Goal: Find specific page/section: Find specific page/section

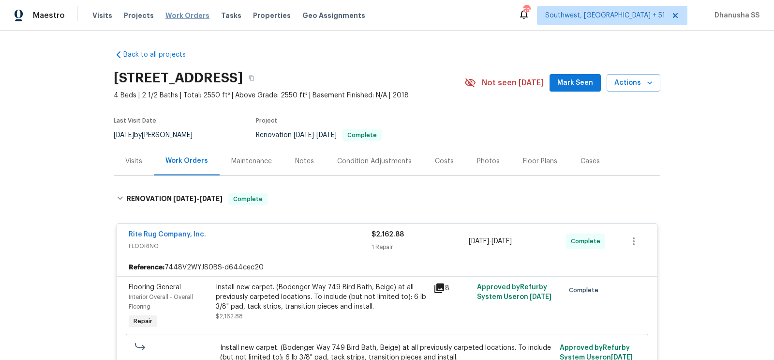
click at [177, 15] on span "Work Orders" at bounding box center [187, 16] width 44 height 10
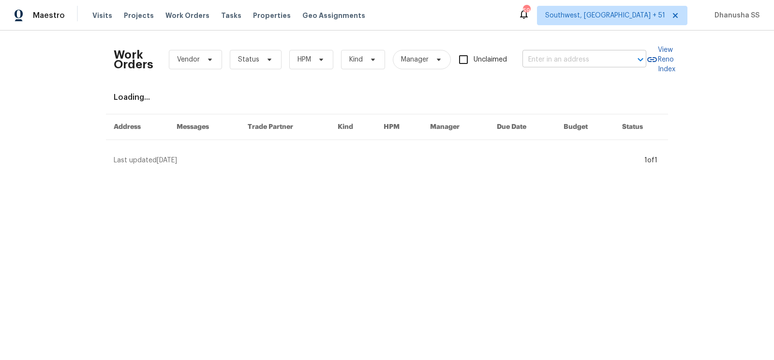
click at [575, 58] on input "text" at bounding box center [571, 59] width 97 height 15
paste input "[STREET_ADDRESS]"
type input "[STREET_ADDRESS]"
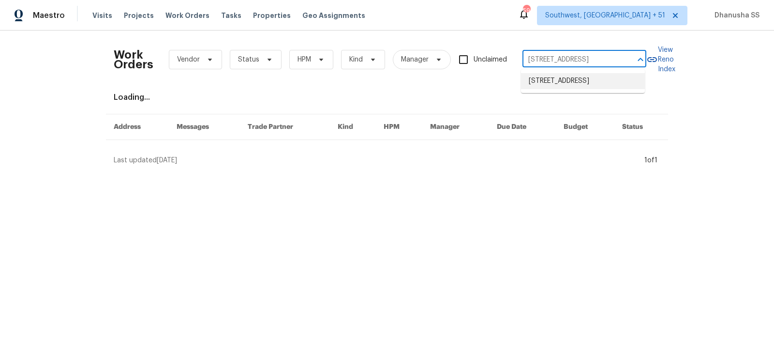
click at [569, 84] on li "[STREET_ADDRESS]" at bounding box center [583, 81] width 124 height 16
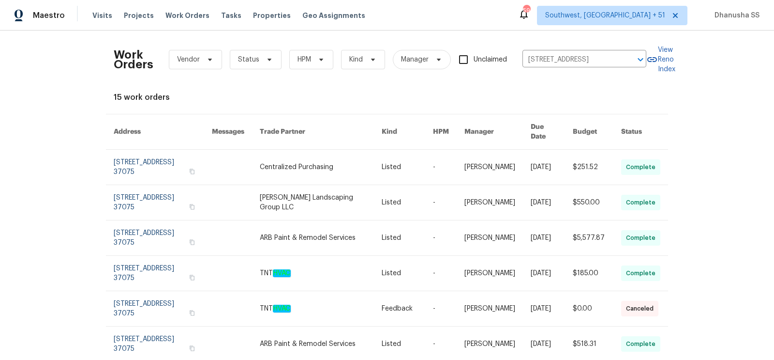
click at [402, 151] on link at bounding box center [407, 167] width 51 height 35
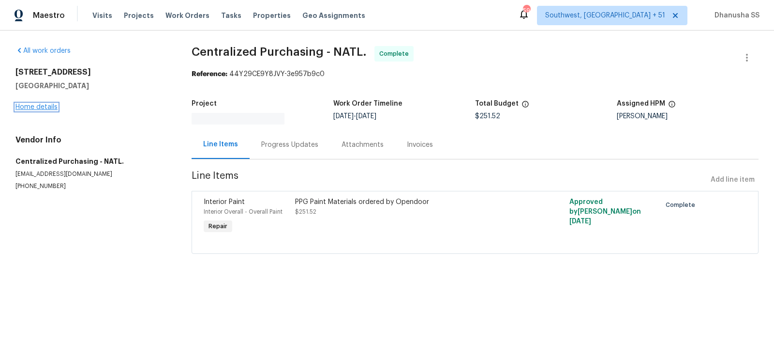
click at [44, 108] on link "Home details" at bounding box center [36, 107] width 42 height 7
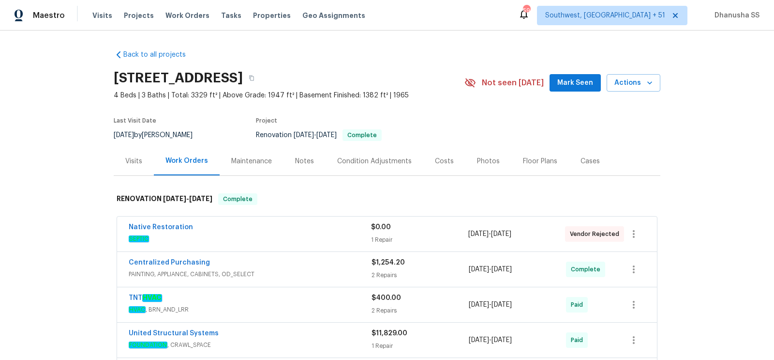
scroll to position [133, 0]
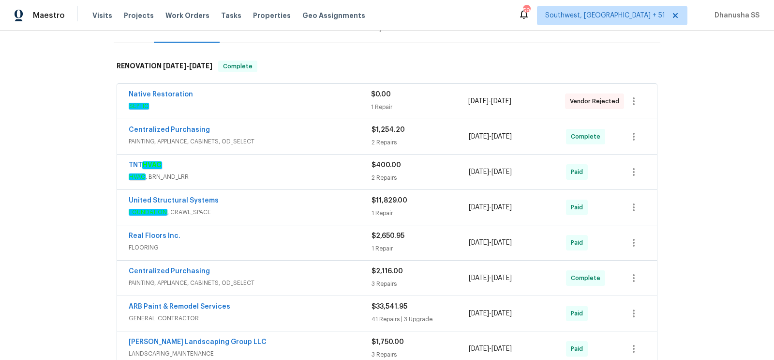
click at [314, 207] on span "FOUNDATION , CRAWL_SPACE" at bounding box center [250, 212] width 243 height 10
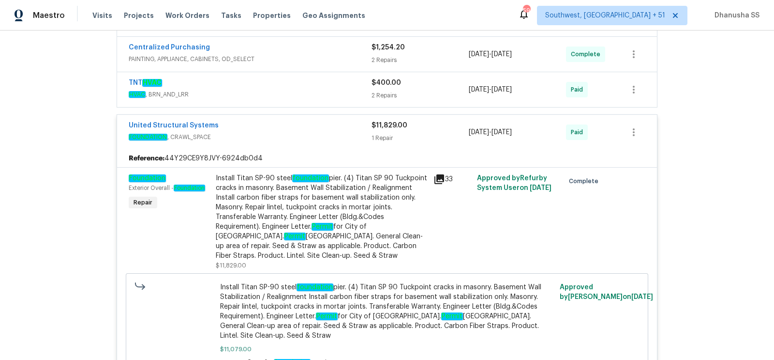
scroll to position [113, 0]
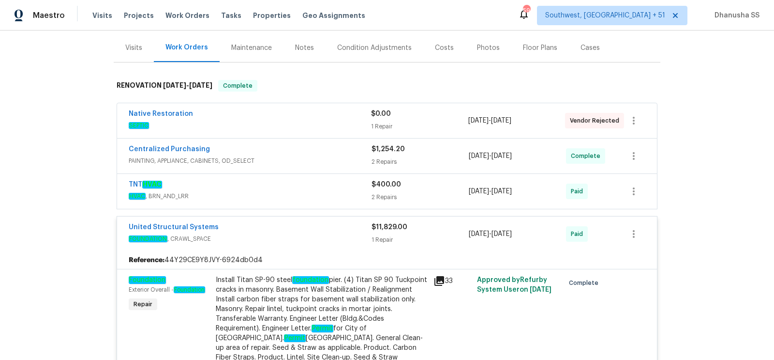
click at [301, 195] on span "HVAC , BRN_AND_LRR" at bounding box center [250, 196] width 243 height 10
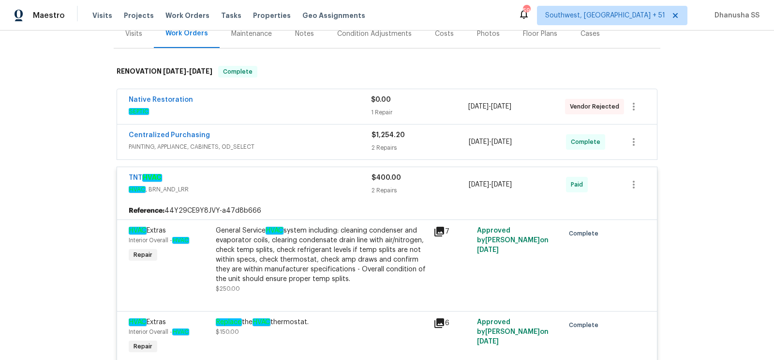
scroll to position [69, 0]
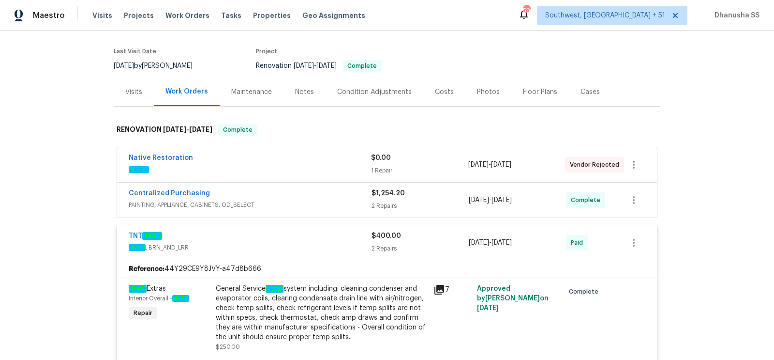
click at [335, 196] on div "Centralized Purchasing" at bounding box center [250, 194] width 243 height 12
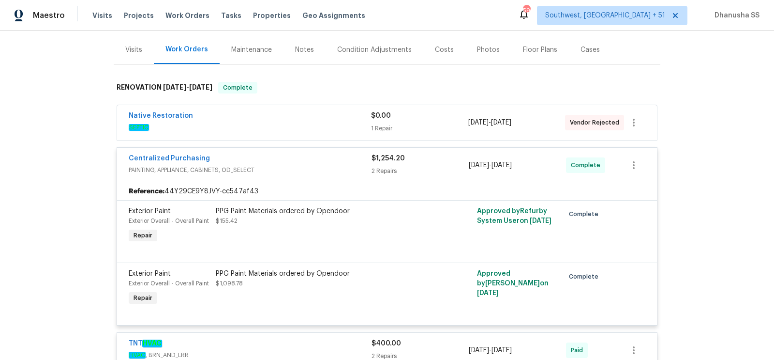
scroll to position [98, 0]
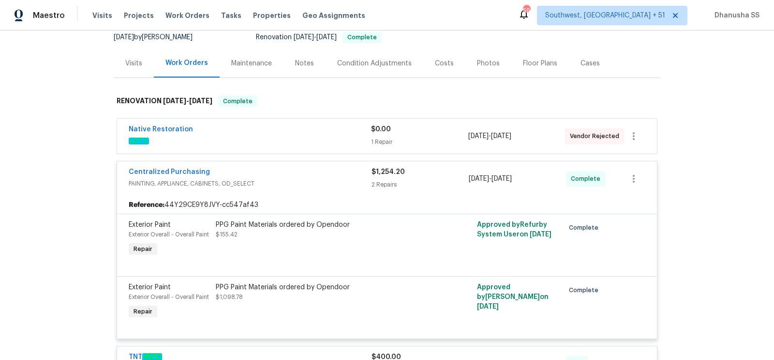
click at [324, 138] on span "SEPTIC" at bounding box center [250, 141] width 242 height 10
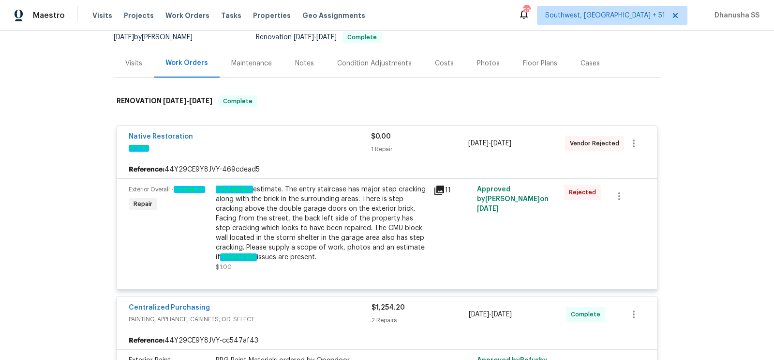
scroll to position [0, 0]
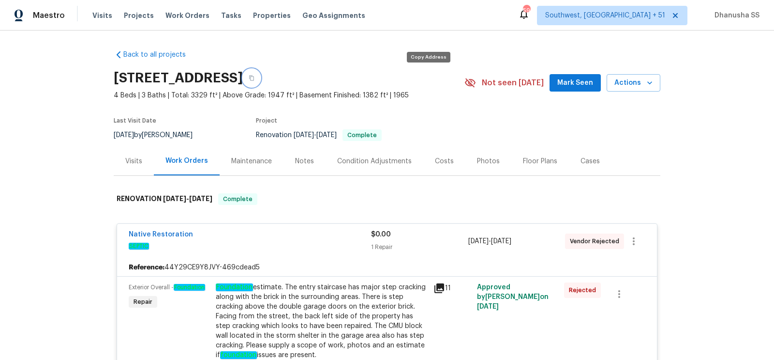
click at [255, 77] on icon "button" at bounding box center [252, 78] width 6 height 6
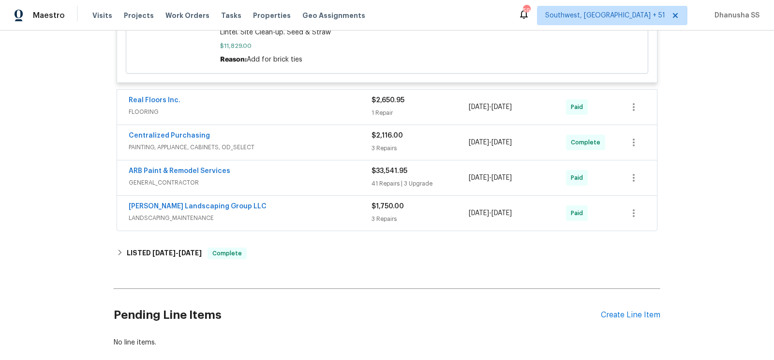
scroll to position [1096, 0]
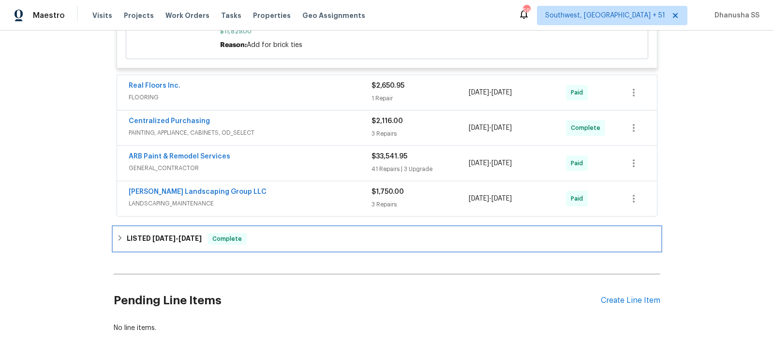
click at [270, 236] on div "LISTED [DATE] - [DATE] Complete" at bounding box center [387, 239] width 541 height 12
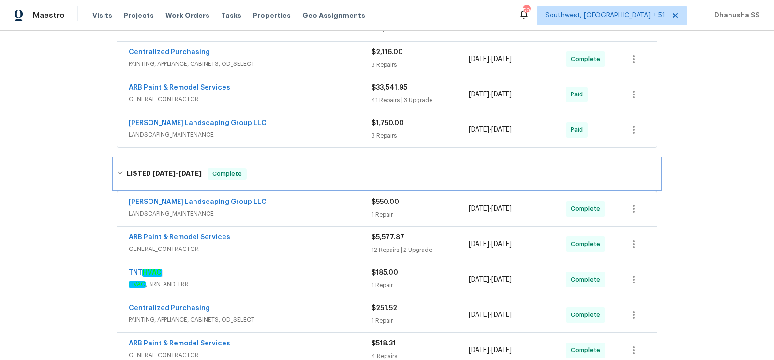
scroll to position [1227, 0]
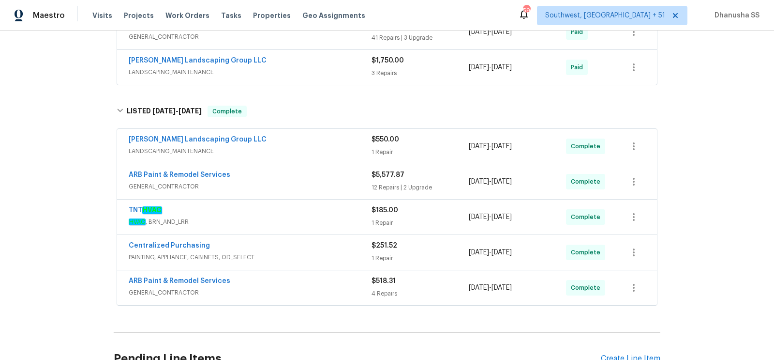
click at [303, 146] on span "LANDSCAPING_MAINTENANCE" at bounding box center [250, 151] width 243 height 10
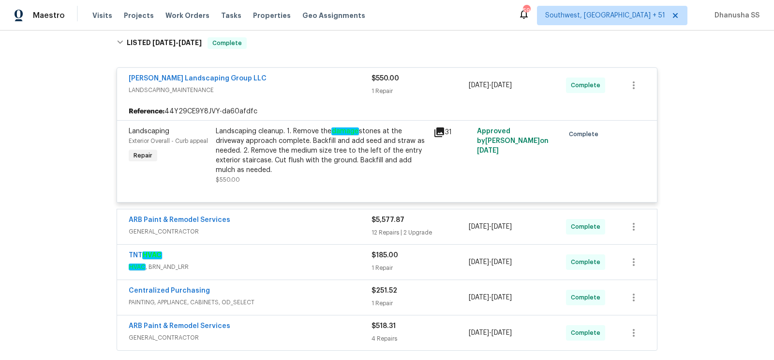
click at [313, 220] on div "ARB Paint & Remodel Services" at bounding box center [250, 221] width 243 height 12
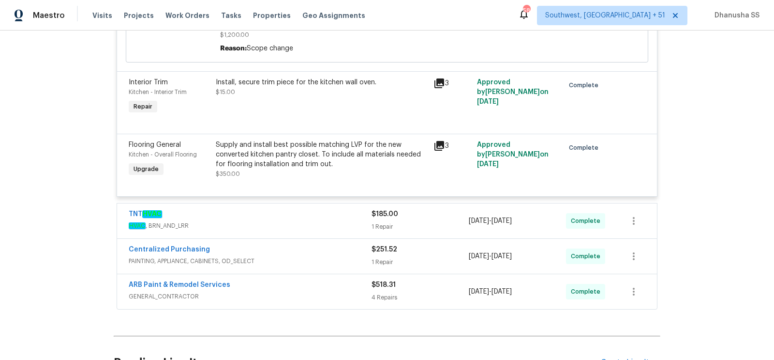
scroll to position [2634, 0]
click at [320, 220] on span "HVAC , BRN_AND_LRR" at bounding box center [250, 225] width 243 height 10
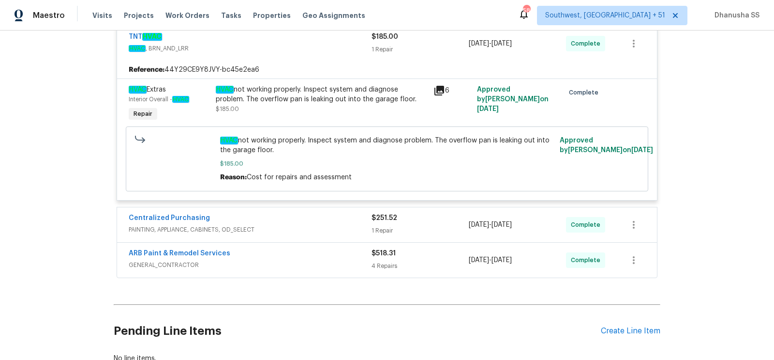
scroll to position [2812, 0]
click at [304, 224] on span "PAINTING, APPLIANCE, CABINETS, OD_SELECT" at bounding box center [250, 229] width 243 height 10
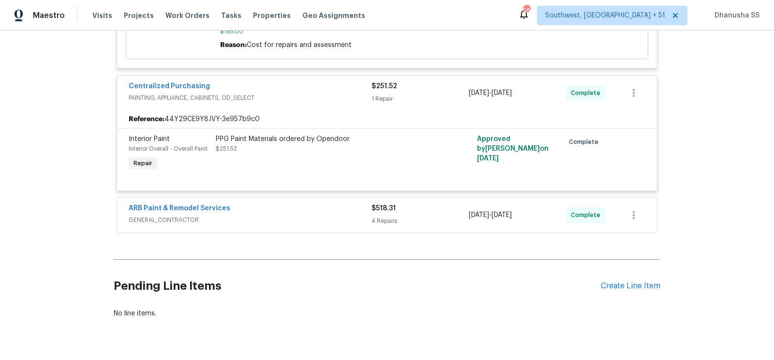
scroll to position [2964, 0]
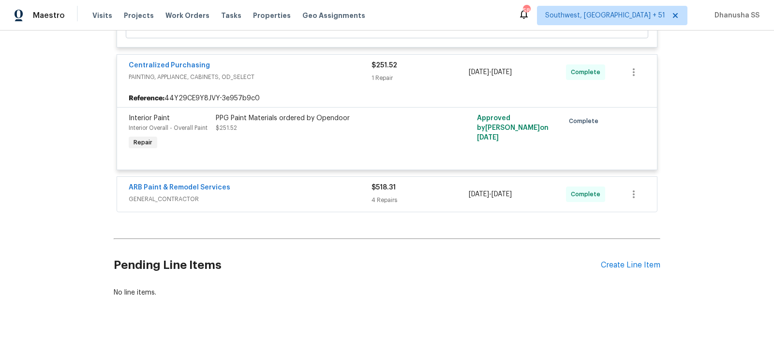
click at [311, 195] on span "GENERAL_CONTRACTOR" at bounding box center [250, 199] width 243 height 10
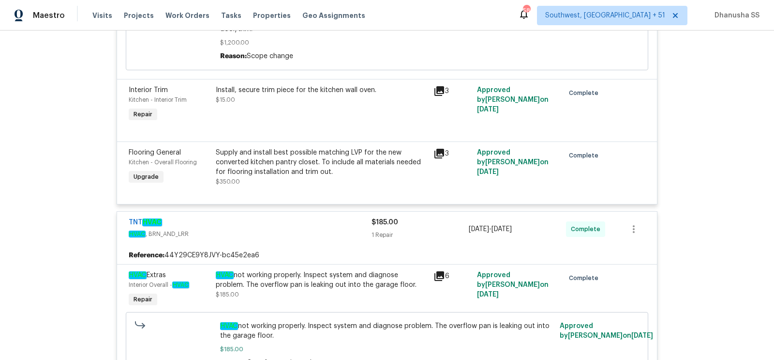
scroll to position [2628, 0]
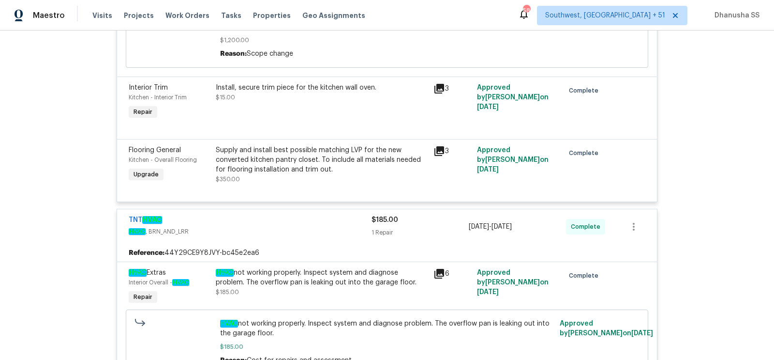
click at [274, 167] on div "Supply and install best possible matching LVP for the new converted kitchen pan…" at bounding box center [322, 159] width 212 height 29
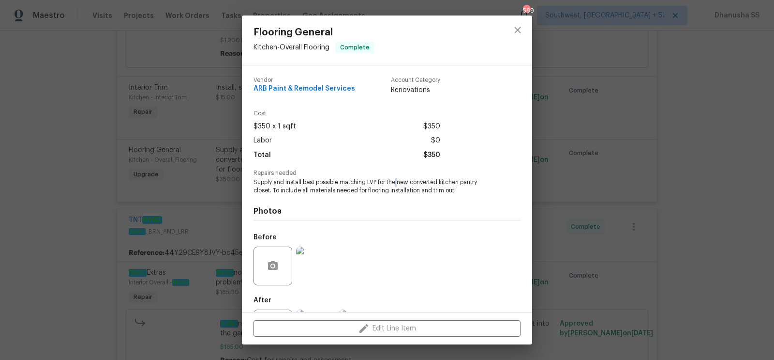
click at [400, 182] on span "Supply and install best possible matching LVP for the new converted kitchen pan…" at bounding box center [374, 186] width 240 height 16
drag, startPoint x: 397, startPoint y: 182, endPoint x: 488, endPoint y: 182, distance: 91.0
click at [488, 182] on span "Supply and install best possible matching LVP for the new converted kitchen pan…" at bounding box center [374, 186] width 240 height 16
copy span "new converted kitchen pantry"
click at [397, 183] on span "Supply and install best possible matching LVP for the new converted kitchen pan…" at bounding box center [374, 186] width 240 height 16
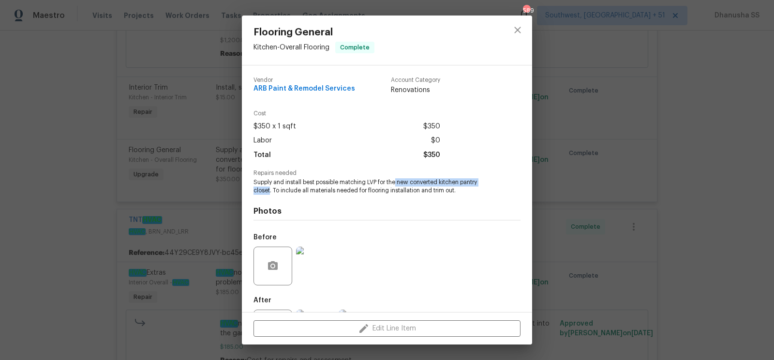
drag, startPoint x: 398, startPoint y: 183, endPoint x: 270, endPoint y: 192, distance: 128.5
click at [270, 192] on span "Supply and install best possible matching LVP for the new converted kitchen pan…" at bounding box center [374, 186] width 240 height 16
copy span "new converted kitchen pantry closet"
click at [519, 28] on icon "close" at bounding box center [517, 30] width 6 height 6
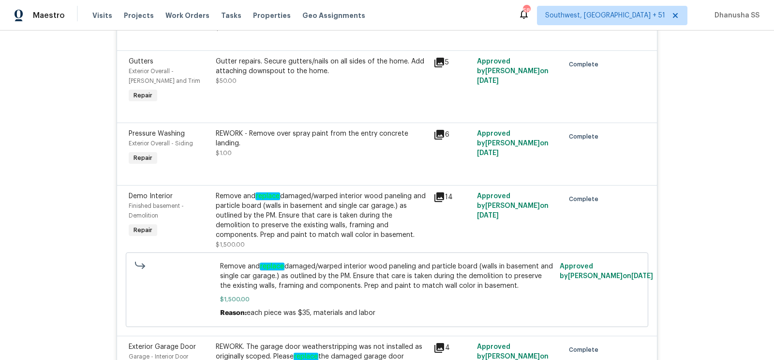
scroll to position [1737, 0]
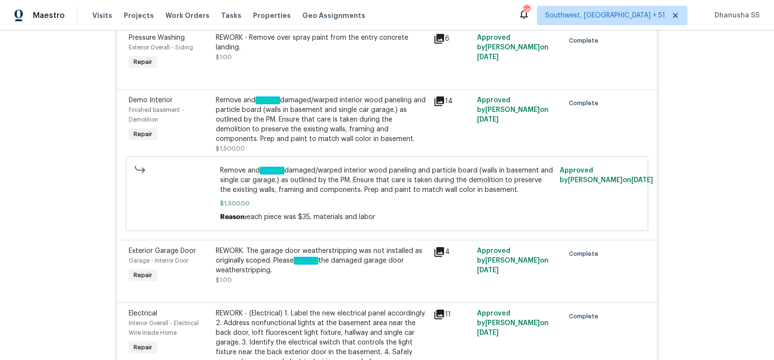
click at [401, 130] on div "Remove and replace damaged/warped interior wood paneling and particle board (wa…" at bounding box center [322, 119] width 212 height 48
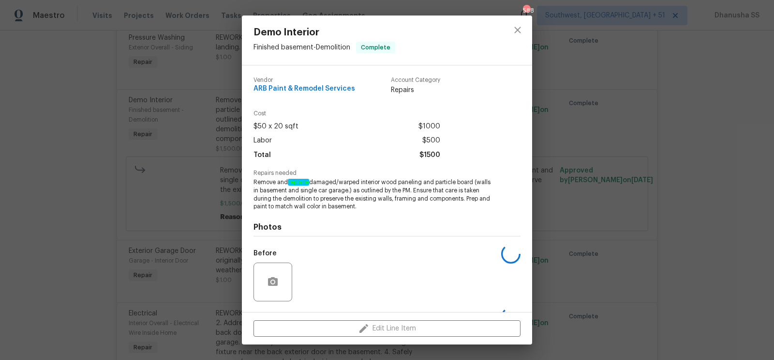
scroll to position [62, 0]
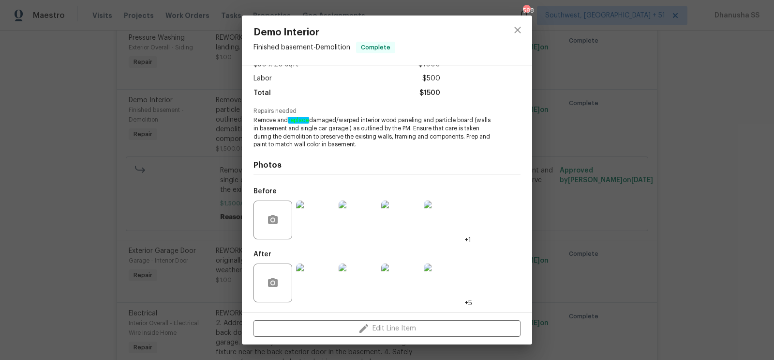
click at [319, 286] on img at bounding box center [315, 282] width 39 height 39
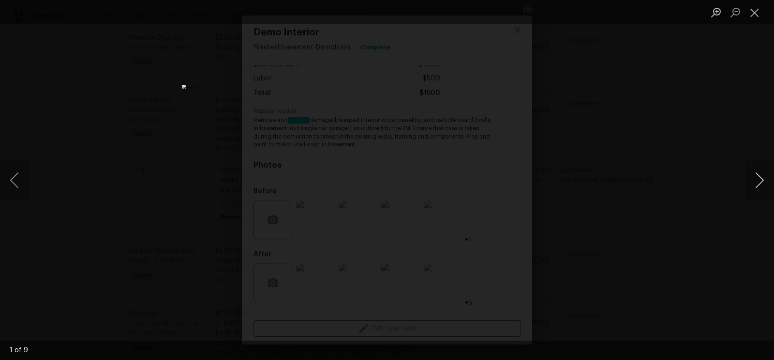
click at [758, 192] on button "Next image" at bounding box center [759, 180] width 29 height 39
click at [762, 130] on div "Lightbox" at bounding box center [387, 180] width 774 height 360
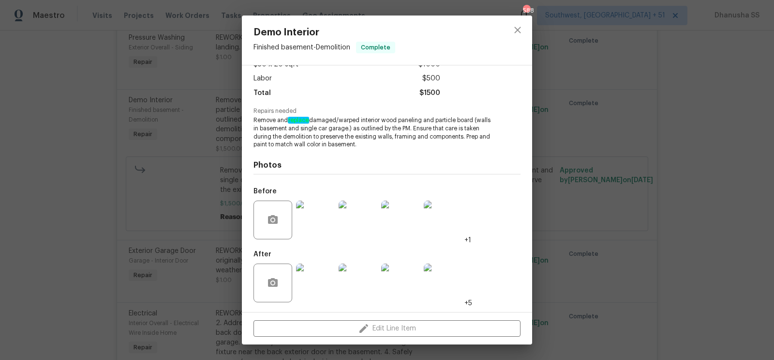
click at [326, 217] on img at bounding box center [315, 219] width 39 height 39
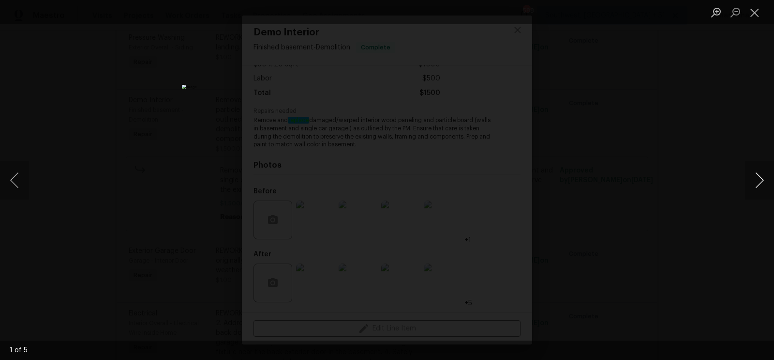
click at [764, 189] on button "Next image" at bounding box center [759, 180] width 29 height 39
click at [694, 114] on div "Lightbox" at bounding box center [387, 180] width 774 height 360
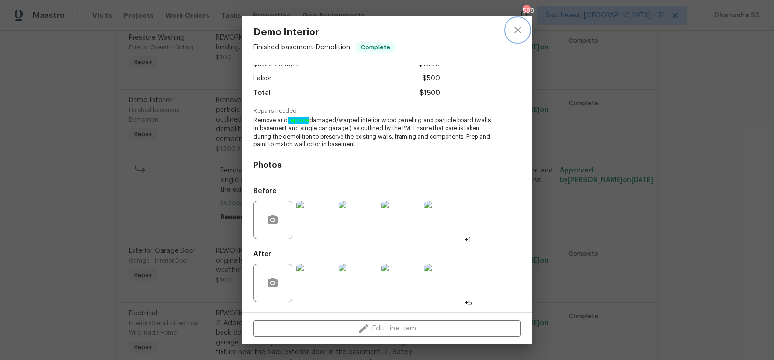
click at [518, 25] on icon "close" at bounding box center [518, 30] width 12 height 12
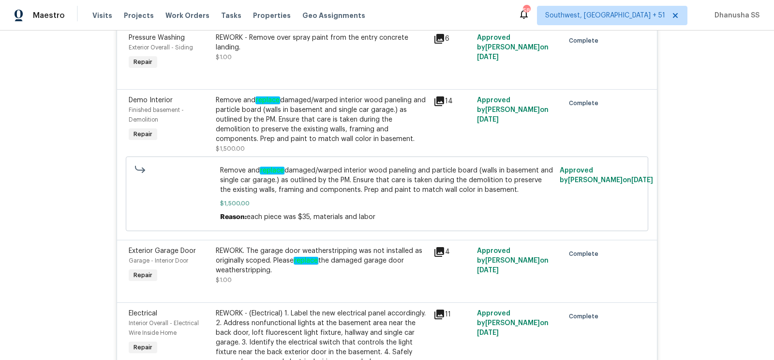
click at [316, 131] on div "Remove and replace damaged/warped interior wood paneling and particle board (wa…" at bounding box center [322, 119] width 212 height 48
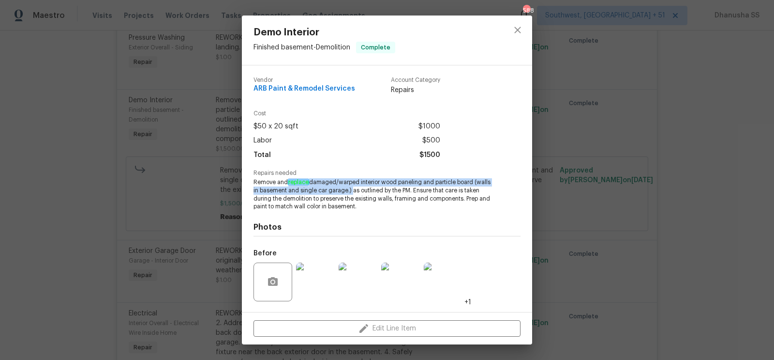
drag, startPoint x: 287, startPoint y: 184, endPoint x: 350, endPoint y: 192, distance: 63.0
click at [350, 192] on span "Remove and replace damaged/warped interior wood paneling and particle board (wa…" at bounding box center [374, 194] width 240 height 32
copy span "replace damaged/warped interior wood paneling and particle board (walls in base…"
click at [519, 27] on icon "close" at bounding box center [518, 30] width 12 height 12
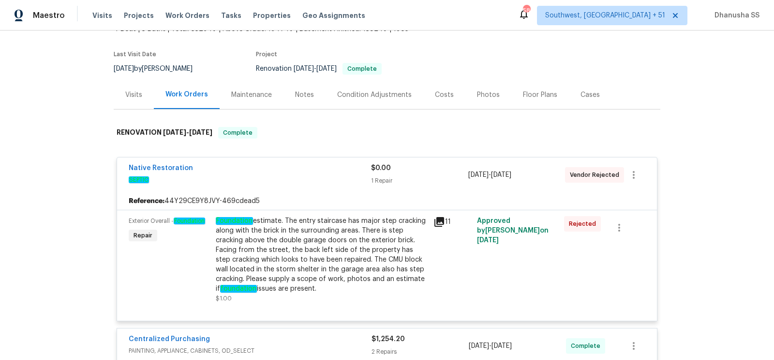
scroll to position [0, 0]
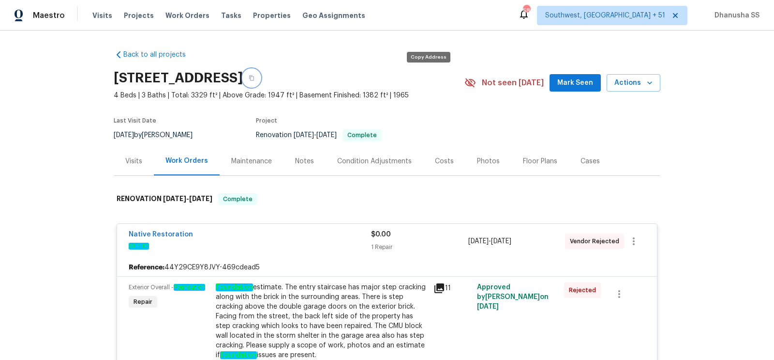
click at [260, 78] on button "button" at bounding box center [251, 77] width 17 height 17
click at [165, 12] on span "Work Orders" at bounding box center [187, 16] width 44 height 10
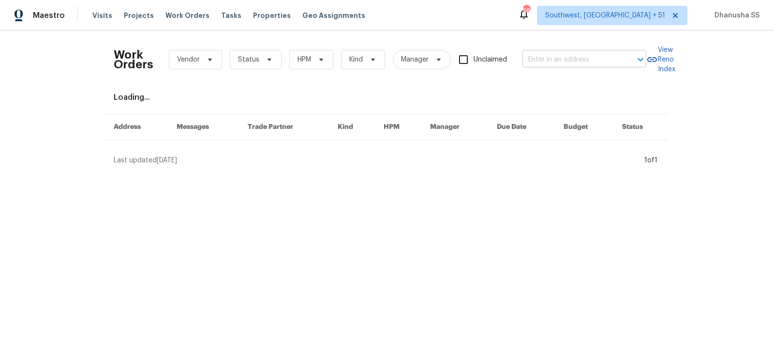
click at [563, 64] on input "text" at bounding box center [571, 59] width 97 height 15
paste input "[STREET_ADDRESS]"
type input "[STREET_ADDRESS]"
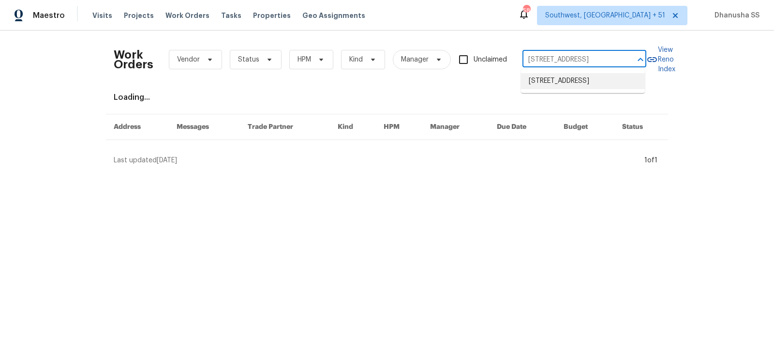
click at [549, 89] on li "[STREET_ADDRESS]" at bounding box center [583, 81] width 124 height 16
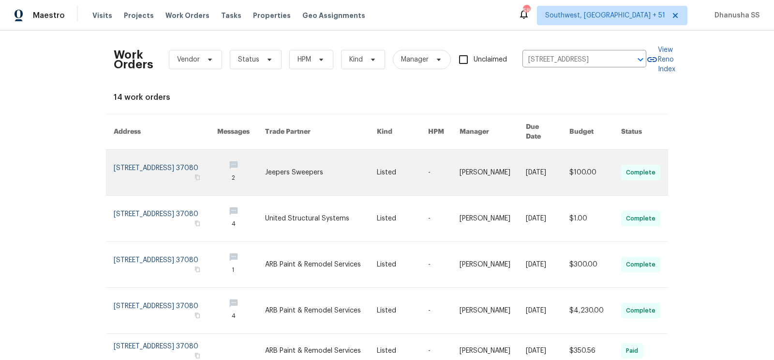
click at [375, 158] on td "Listed" at bounding box center [394, 173] width 51 height 46
click at [288, 171] on link at bounding box center [321, 172] width 112 height 45
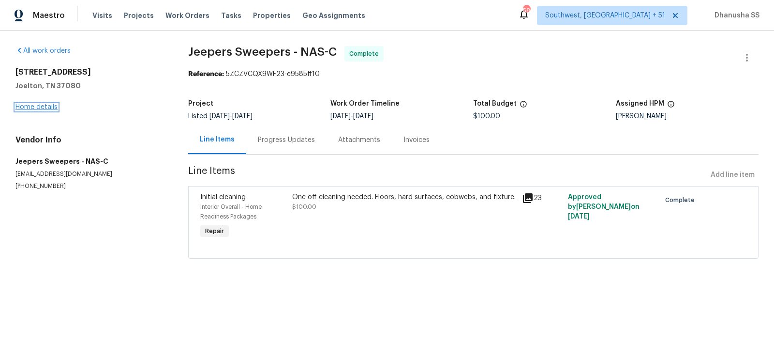
click at [50, 107] on link "Home details" at bounding box center [36, 107] width 42 height 7
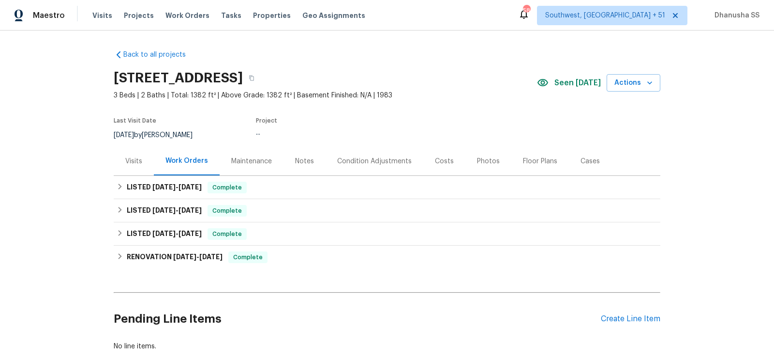
scroll to position [56, 0]
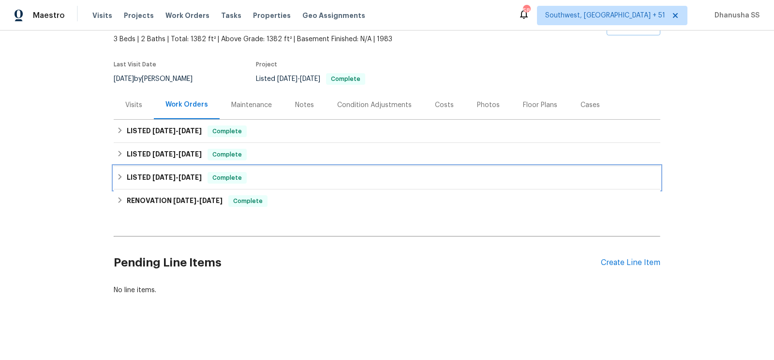
click at [280, 181] on div "LISTED [DATE] - [DATE] Complete" at bounding box center [387, 178] width 541 height 12
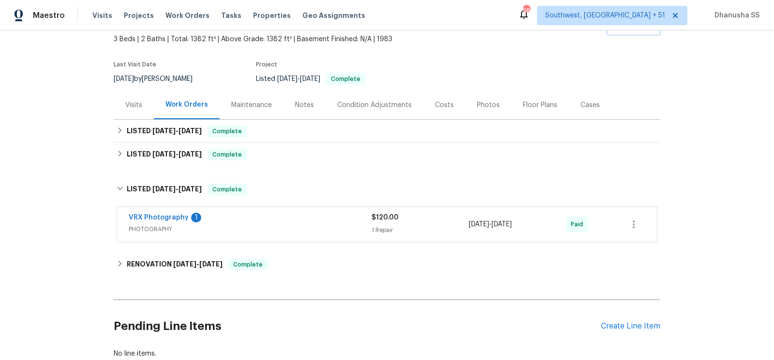
click at [300, 215] on div "VRX Photography 1" at bounding box center [250, 218] width 243 height 12
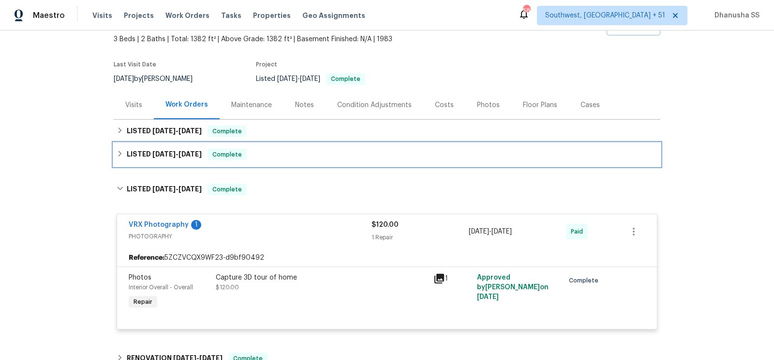
click at [297, 151] on div "LISTED [DATE] - [DATE] Complete" at bounding box center [387, 155] width 541 height 12
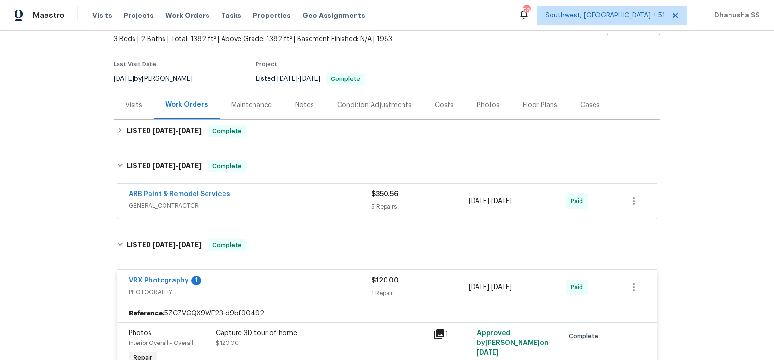
click at [318, 195] on div "ARB Paint & Remodel Services" at bounding box center [250, 195] width 243 height 12
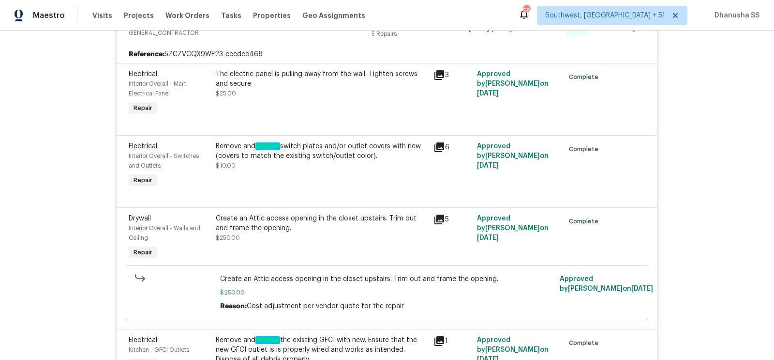
scroll to position [67, 0]
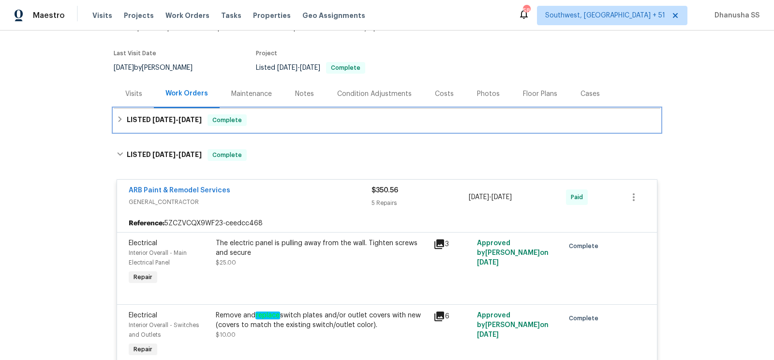
click at [288, 122] on div "LISTED [DATE] - [DATE] Complete" at bounding box center [387, 120] width 541 height 12
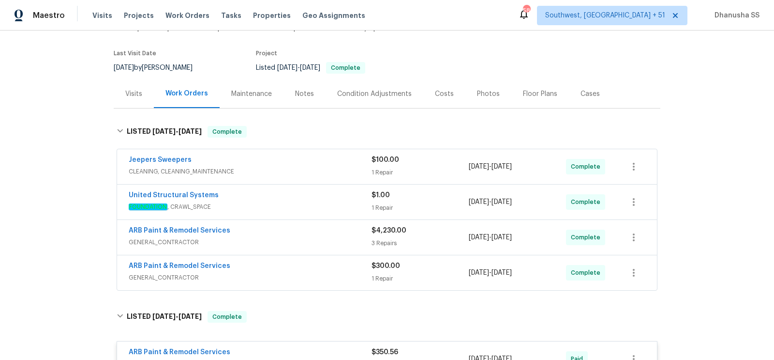
click at [326, 270] on div "ARB Paint & Remodel Services" at bounding box center [250, 267] width 243 height 12
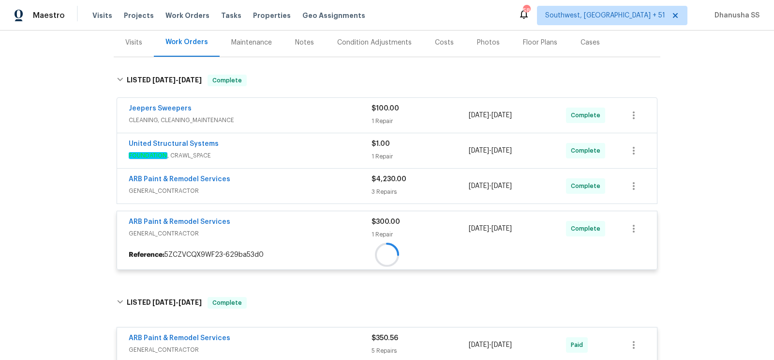
scroll to position [184, 0]
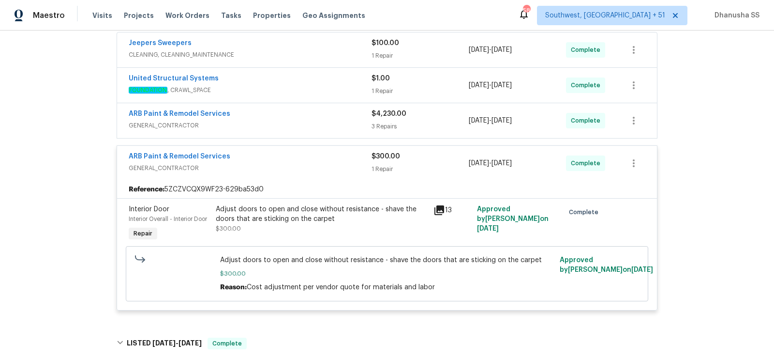
click at [315, 136] on div "ARB Paint & Remodel Services GENERAL_CONTRACTOR $4,230.00 3 Repairs [DATE] - [D…" at bounding box center [387, 120] width 540 height 35
click at [315, 122] on span "GENERAL_CONTRACTOR" at bounding box center [250, 125] width 243 height 10
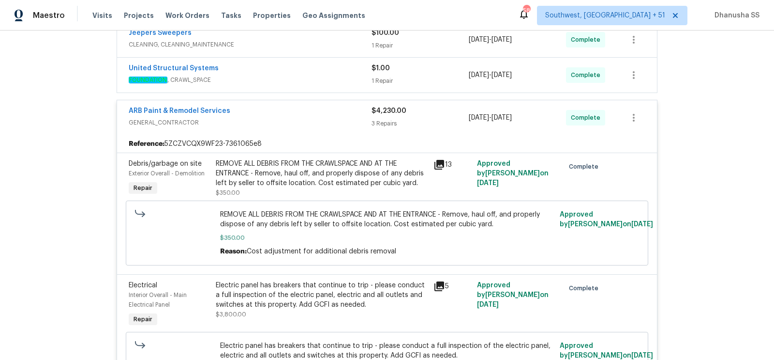
scroll to position [170, 0]
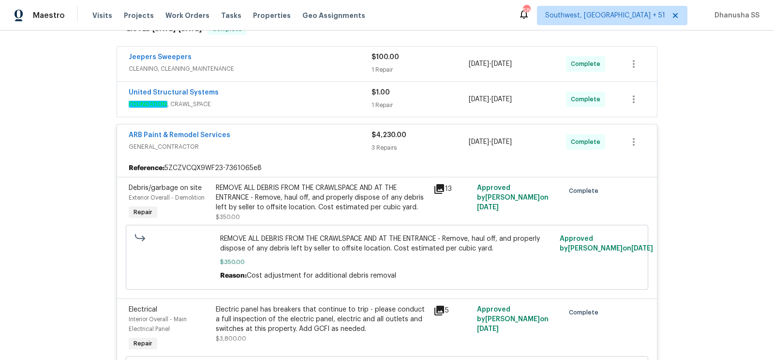
click at [324, 102] on span "FOUNDATION , CRAWL_SPACE" at bounding box center [250, 104] width 243 height 10
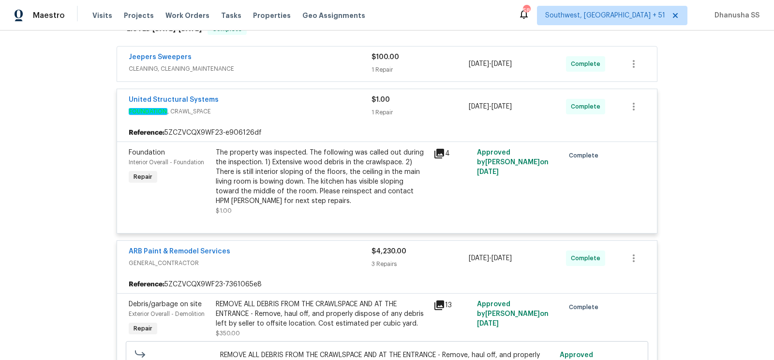
click at [315, 73] on span "CLEANING, CLEANING_MAINTENANCE" at bounding box center [250, 69] width 243 height 10
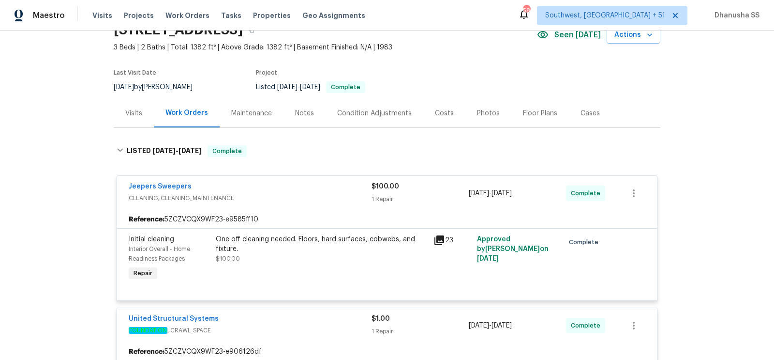
scroll to position [0, 0]
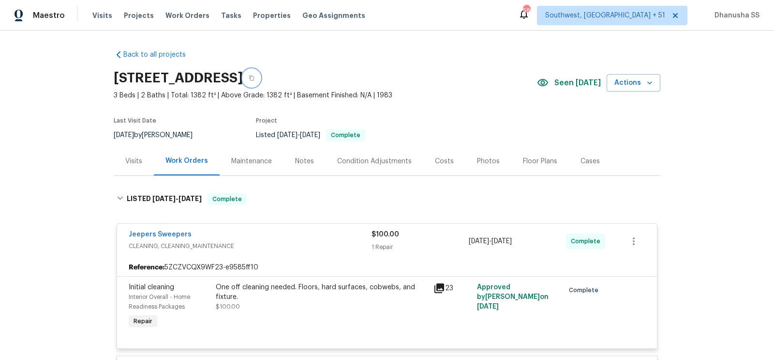
click at [260, 82] on button "button" at bounding box center [251, 77] width 17 height 17
click at [180, 13] on span "Work Orders" at bounding box center [187, 16] width 44 height 10
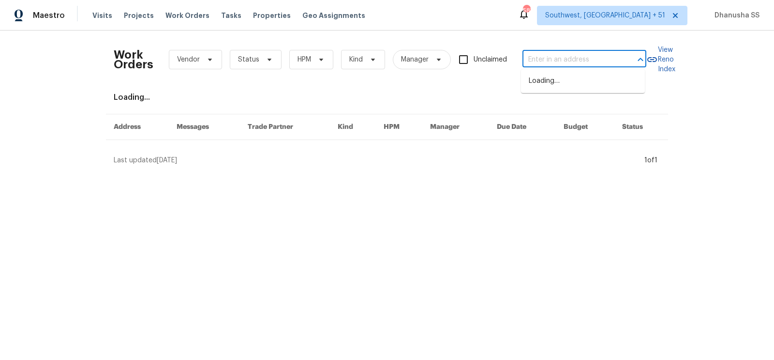
click at [586, 63] on input "text" at bounding box center [571, 59] width 97 height 15
paste input "[STREET_ADDRESS][PERSON_NAME]"
type input "[STREET_ADDRESS][PERSON_NAME]"
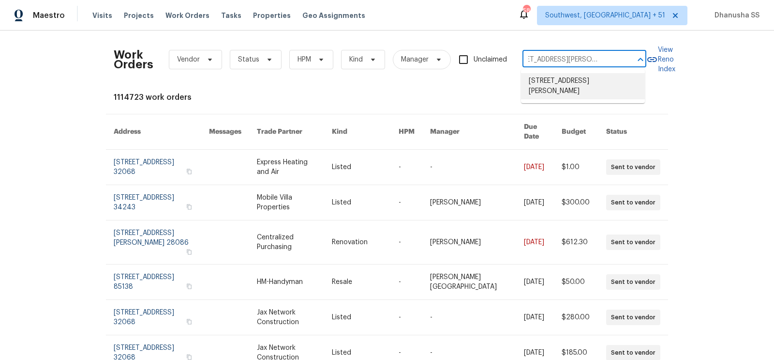
click at [575, 83] on li "[STREET_ADDRESS][PERSON_NAME]" at bounding box center [583, 86] width 124 height 26
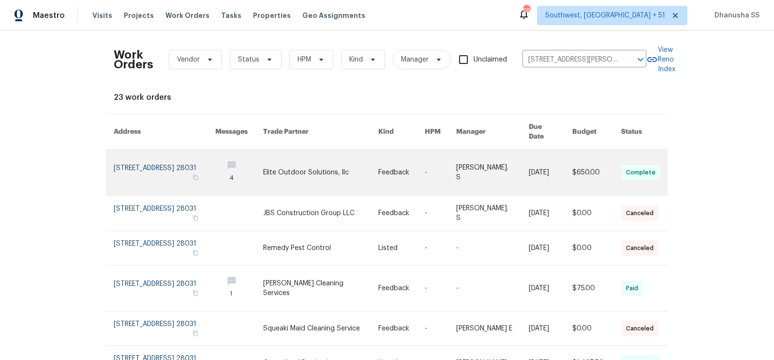
click at [291, 159] on link at bounding box center [320, 172] width 115 height 45
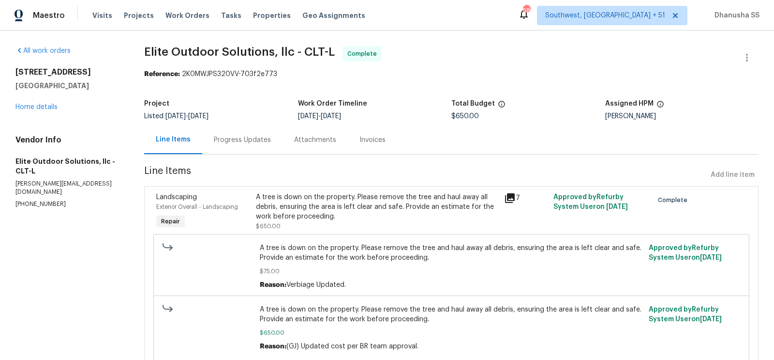
click at [46, 103] on div "[STREET_ADDRESS][PERSON_NAME] Home details" at bounding box center [67, 89] width 105 height 45
click at [29, 115] on div "All work orders [STREET_ADDRESS][PERSON_NAME] Home details Vendor Info Elite Ou…" at bounding box center [67, 127] width 105 height 162
click at [34, 111] on div "[STREET_ADDRESS][PERSON_NAME] Home details" at bounding box center [67, 89] width 105 height 45
click at [33, 107] on link "Home details" at bounding box center [36, 107] width 42 height 7
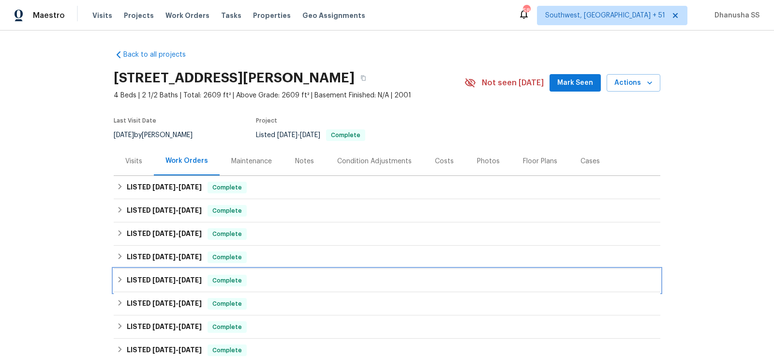
click at [280, 283] on div "LISTED [DATE] - [DATE] Complete" at bounding box center [387, 280] width 541 height 12
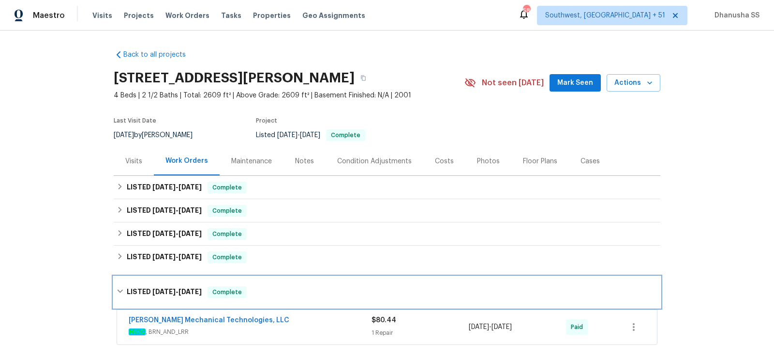
scroll to position [55, 0]
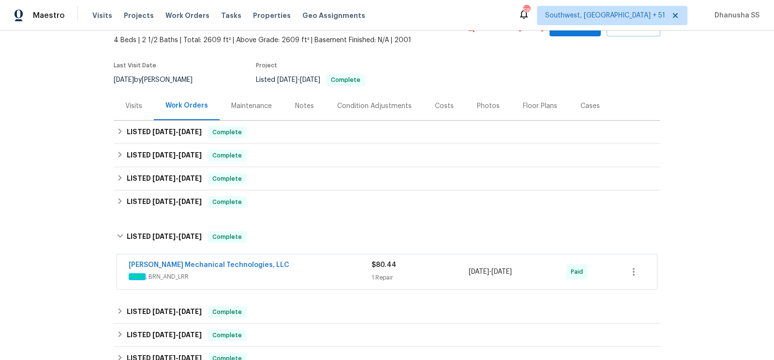
click at [315, 277] on span "HVAC , BRN_AND_LRR" at bounding box center [250, 276] width 243 height 10
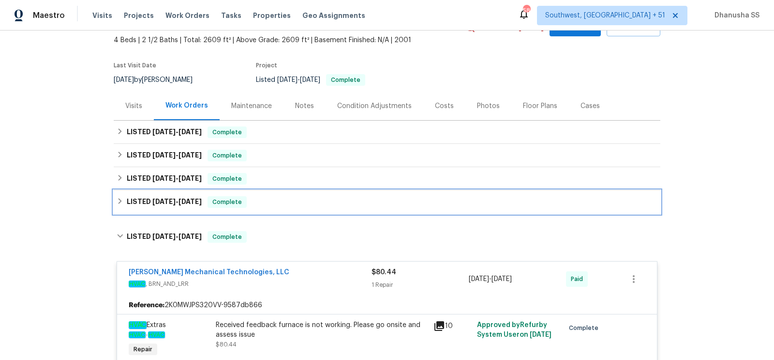
click at [285, 204] on div "LISTED [DATE] - [DATE] Complete" at bounding box center [387, 202] width 541 height 12
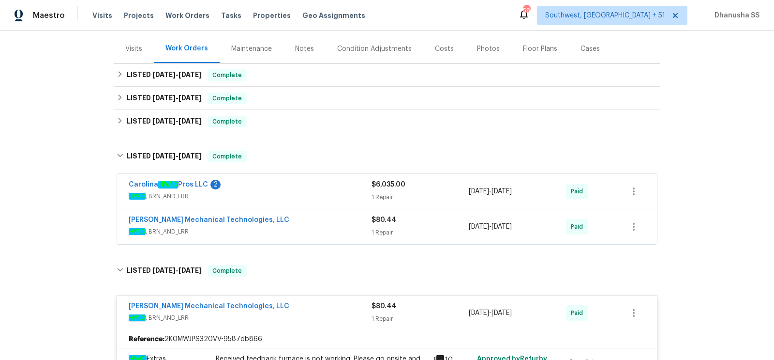
click at [312, 226] on span "HVAC , BRN_AND_LRR" at bounding box center [250, 231] width 243 height 10
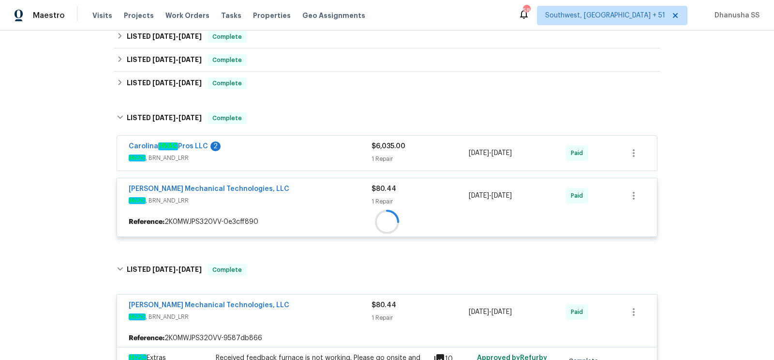
scroll to position [175, 0]
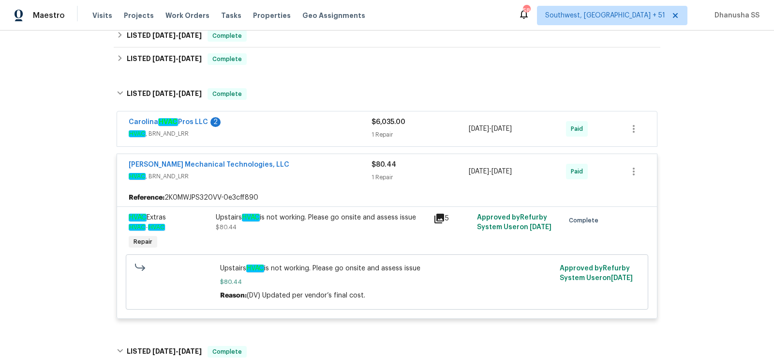
click at [306, 135] on span "HVAC , BRN_AND_LRR" at bounding box center [250, 134] width 243 height 10
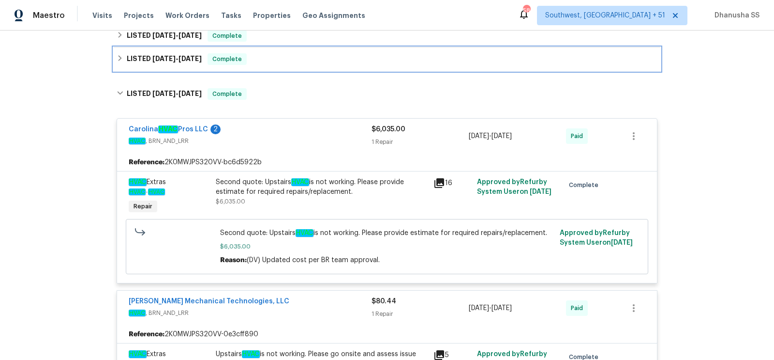
click at [295, 69] on div "LISTED [DATE] - [DATE] Complete" at bounding box center [387, 58] width 547 height 23
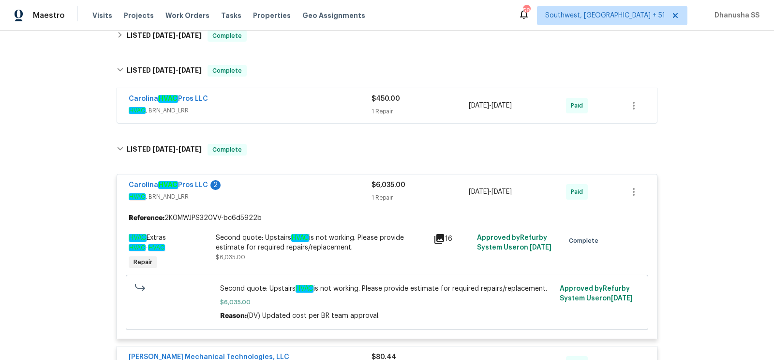
click at [301, 103] on div "Carolina HVAC Pros LLC" at bounding box center [250, 100] width 243 height 12
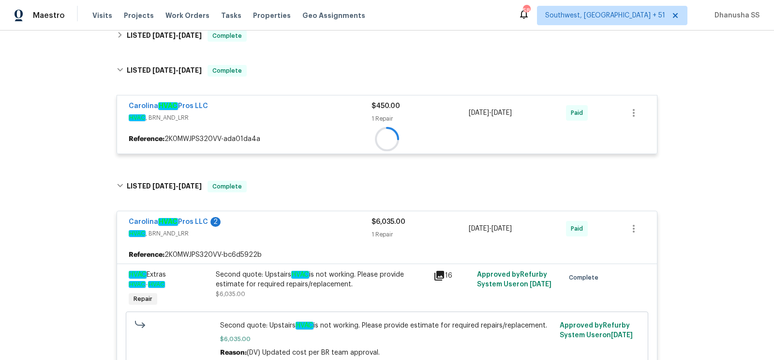
scroll to position [119, 0]
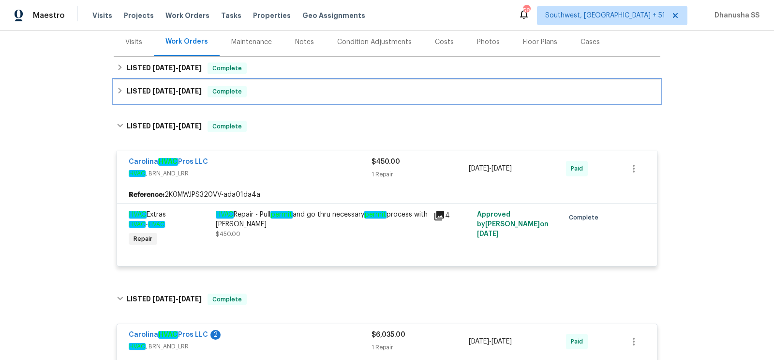
click at [288, 97] on div "LISTED [DATE] - [DATE] Complete" at bounding box center [387, 91] width 547 height 23
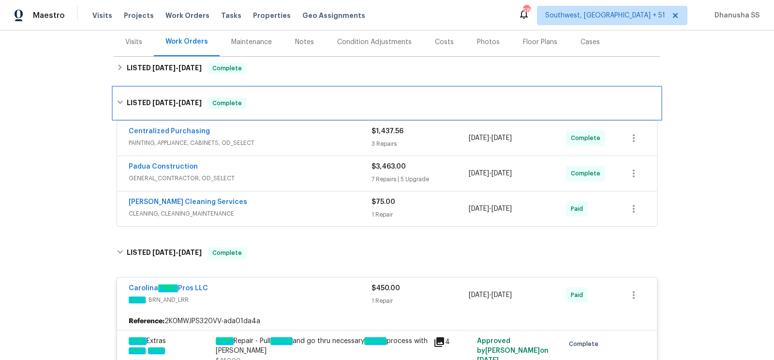
scroll to position [254, 0]
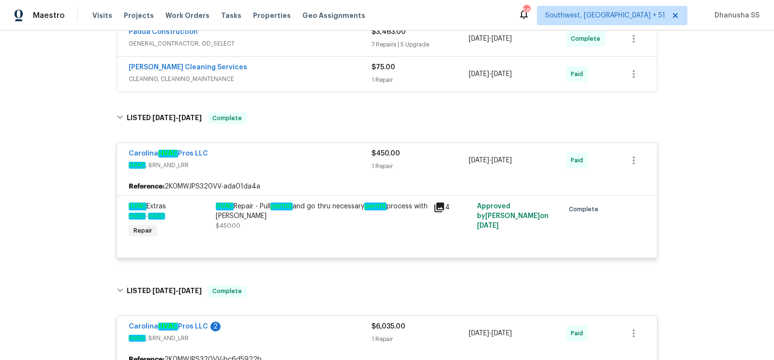
click at [317, 76] on span "CLEANING, CLEANING_MAINTENANCE" at bounding box center [250, 79] width 243 height 10
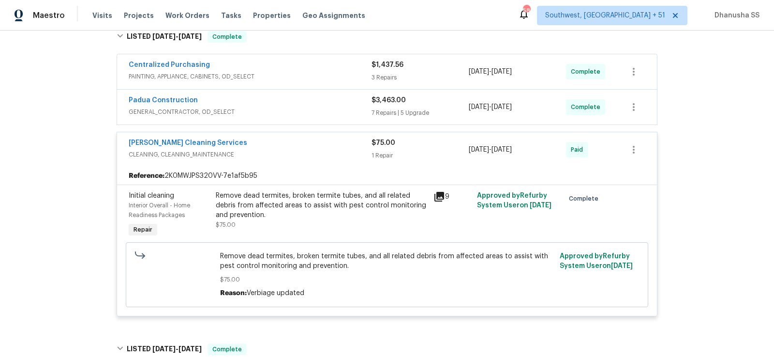
scroll to position [149, 0]
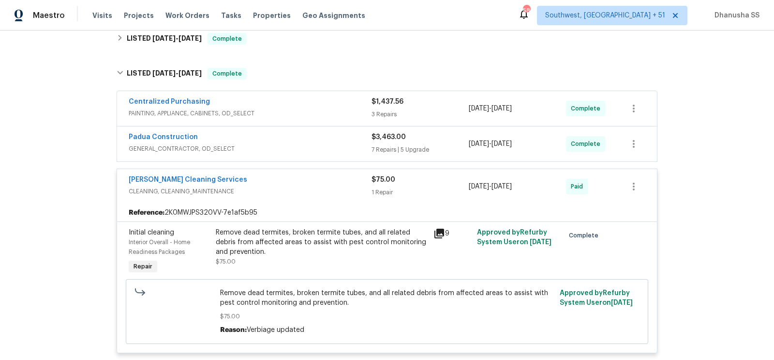
click at [337, 144] on span "GENERAL_CONTRACTOR, OD_SELECT" at bounding box center [250, 149] width 243 height 10
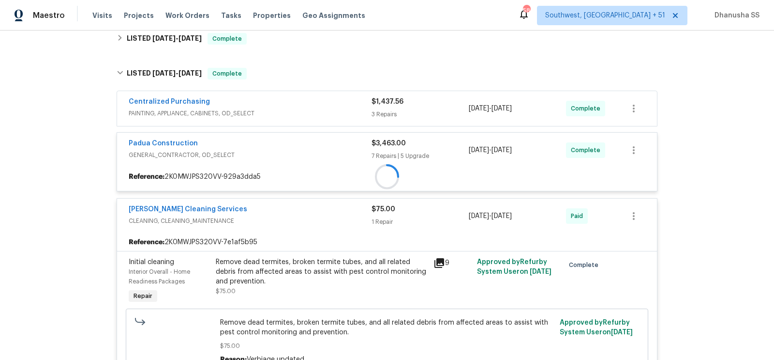
scroll to position [144, 0]
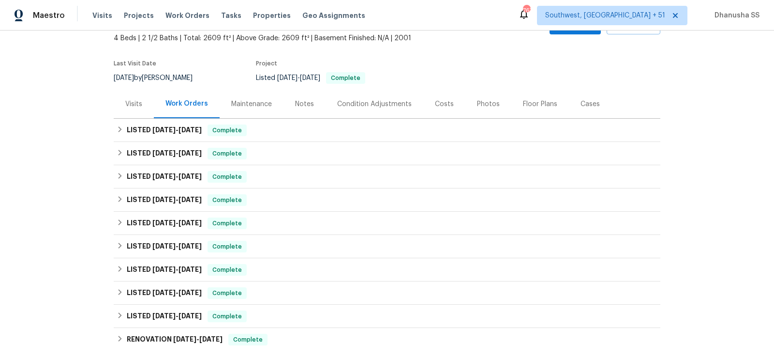
scroll to position [78, 0]
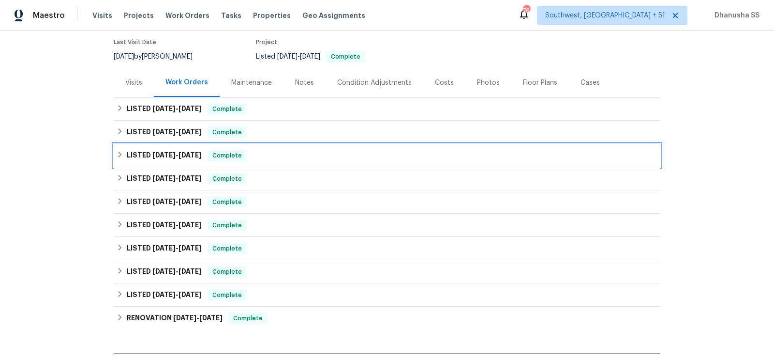
click at [294, 164] on div "LISTED [DATE] - [DATE] Complete" at bounding box center [387, 155] width 547 height 23
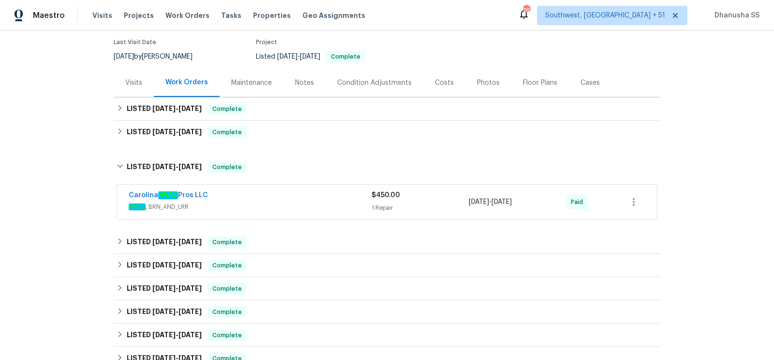
click at [309, 202] on span "HVAC , BRN_AND_LRR" at bounding box center [250, 207] width 243 height 10
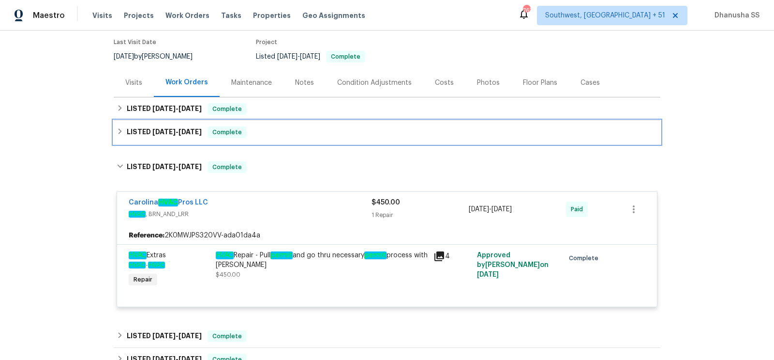
click at [286, 137] on div "LISTED [DATE] - [DATE] Complete" at bounding box center [387, 131] width 547 height 23
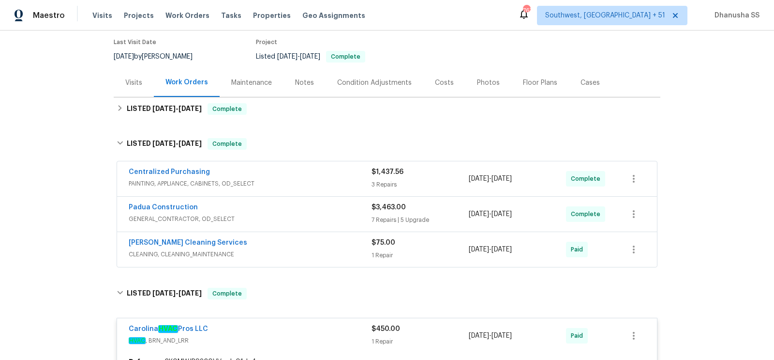
click at [299, 242] on div "[PERSON_NAME] Cleaning Services" at bounding box center [250, 244] width 243 height 12
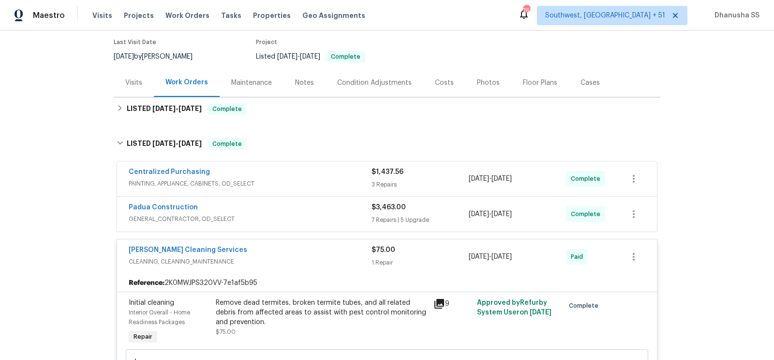
click at [306, 214] on span "GENERAL_CONTRACTOR, OD_SELECT" at bounding box center [250, 219] width 243 height 10
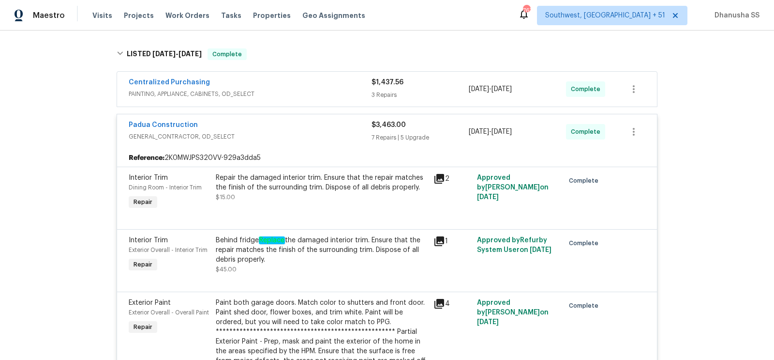
scroll to position [84, 0]
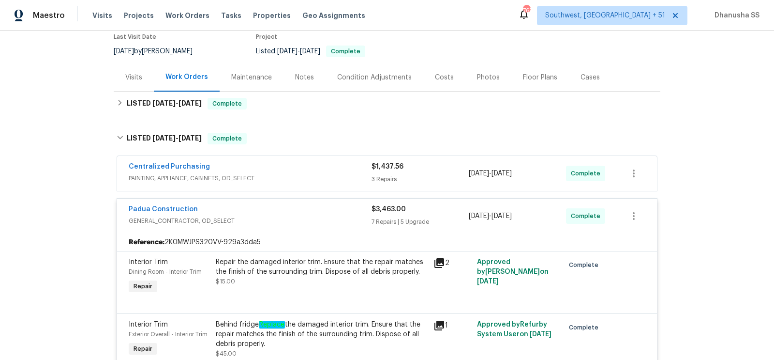
click at [313, 167] on div "Centralized Purchasing" at bounding box center [250, 168] width 243 height 12
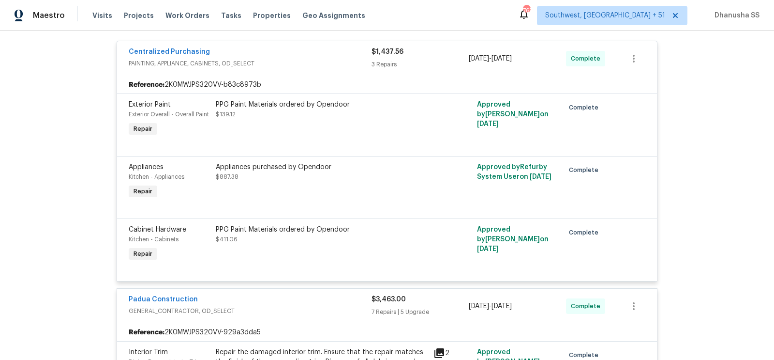
scroll to position [44, 0]
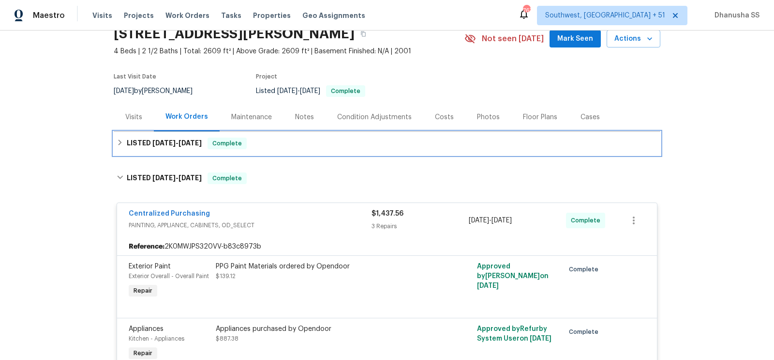
click at [271, 143] on div "LISTED 8/22/25 - 9/4/25 Complete" at bounding box center [387, 143] width 541 height 12
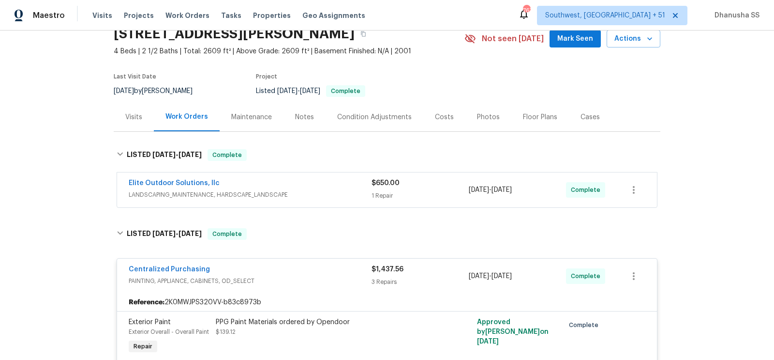
click at [319, 186] on div "Elite Outdoor Solutions, llc" at bounding box center [250, 184] width 243 height 12
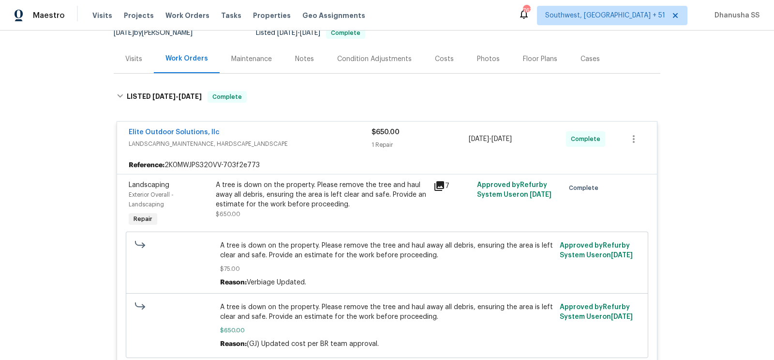
scroll to position [0, 0]
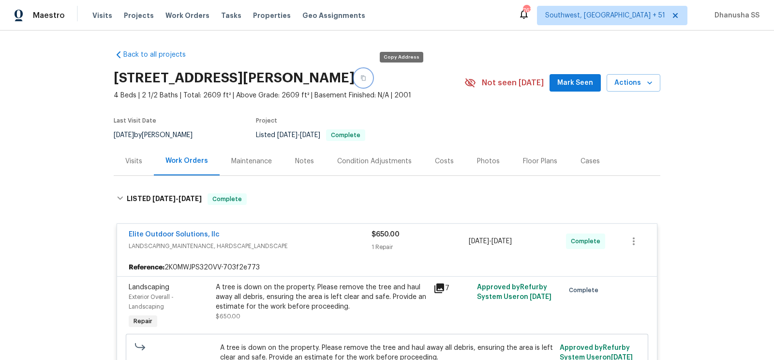
click at [366, 77] on icon "button" at bounding box center [363, 77] width 5 height 5
click at [186, 14] on span "Work Orders" at bounding box center [187, 16] width 44 height 10
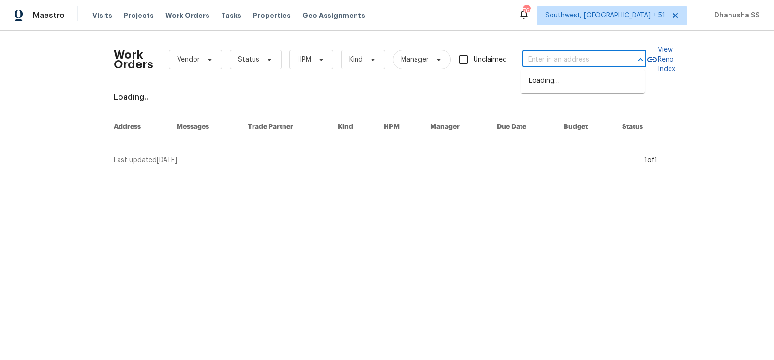
click at [584, 66] on input "text" at bounding box center [571, 59] width 97 height 15
paste input "10 Maplecroft St, Greenville, SC 29609"
type input "10 Maplecroft St, Greenville, SC 29609"
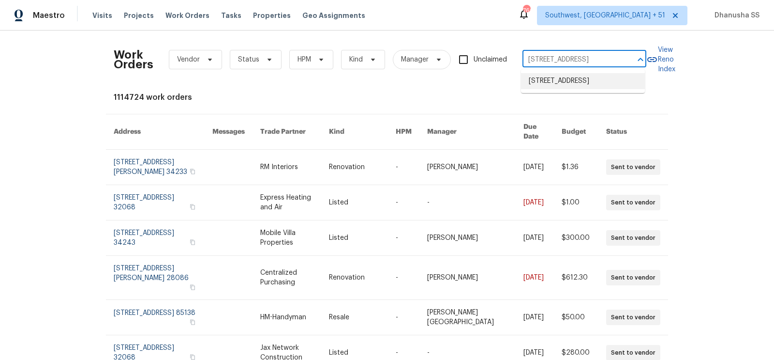
click at [584, 78] on li "10 Maplecroft St, Greenville, SC 29609" at bounding box center [583, 81] width 124 height 16
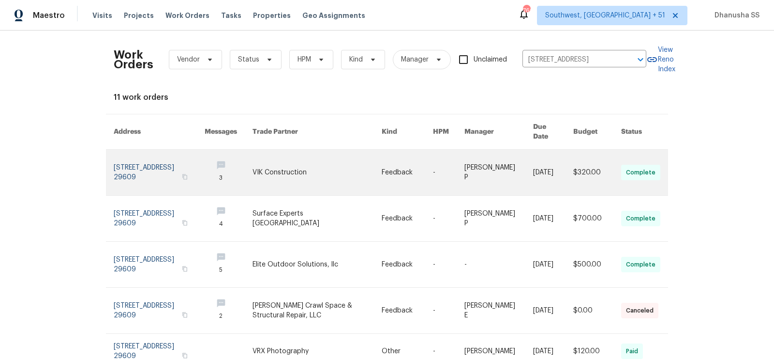
click at [407, 163] on link at bounding box center [407, 172] width 51 height 45
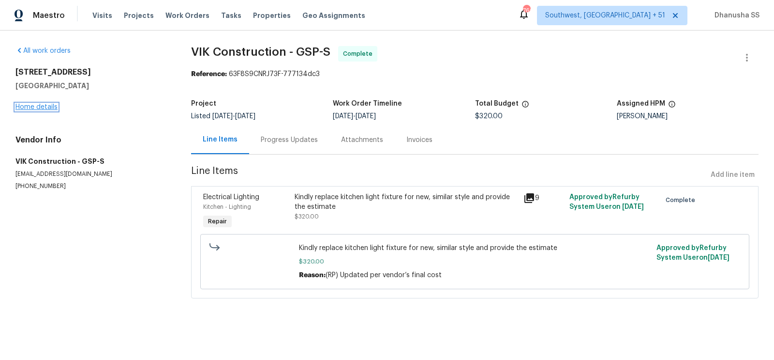
click at [42, 108] on link "Home details" at bounding box center [36, 107] width 42 height 7
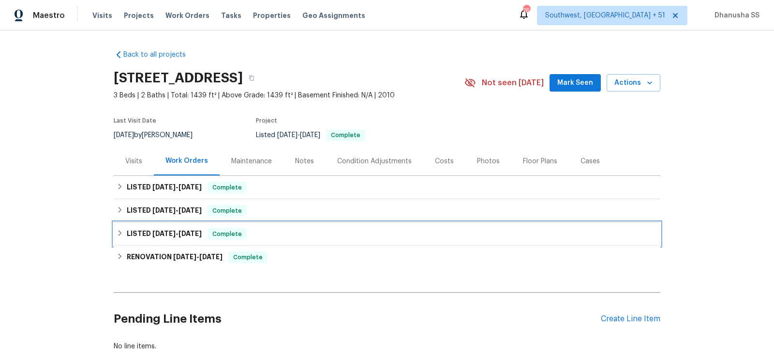
click at [294, 229] on div "LISTED 2/19/25 - 3/6/25 Complete" at bounding box center [387, 234] width 541 height 12
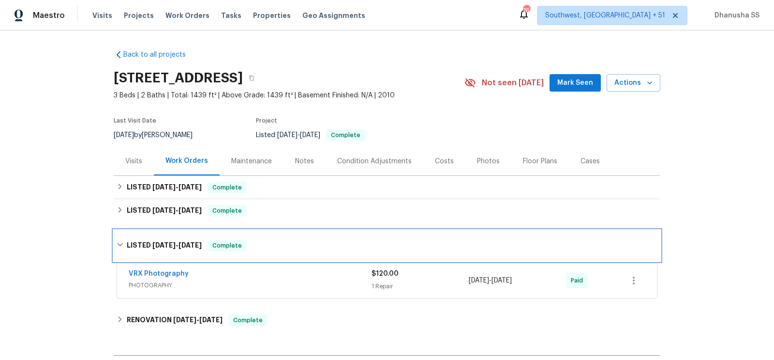
scroll to position [119, 0]
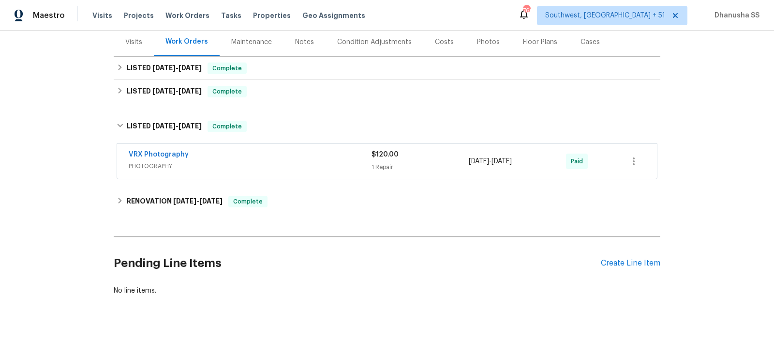
click at [334, 163] on span "PHOTOGRAPHY" at bounding box center [250, 166] width 243 height 10
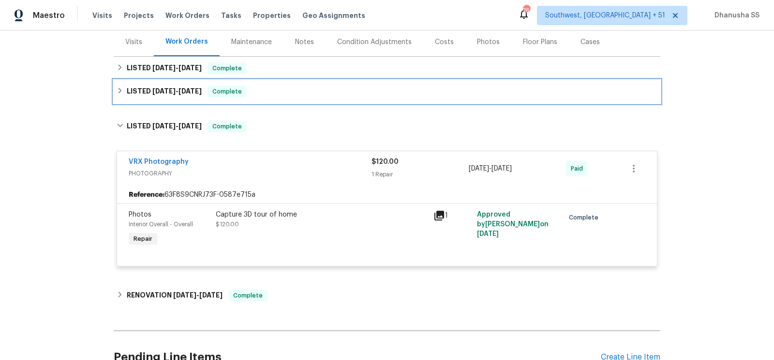
click at [295, 93] on div "LISTED 8/14/25 - 8/20/25 Complete" at bounding box center [387, 92] width 541 height 12
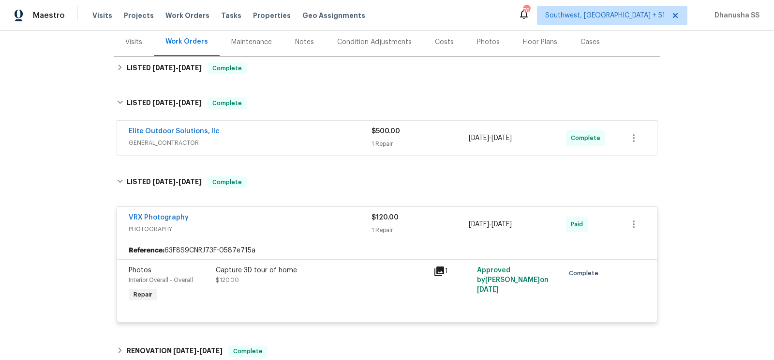
click at [320, 141] on span "GENERAL_CONTRACTOR" at bounding box center [250, 143] width 243 height 10
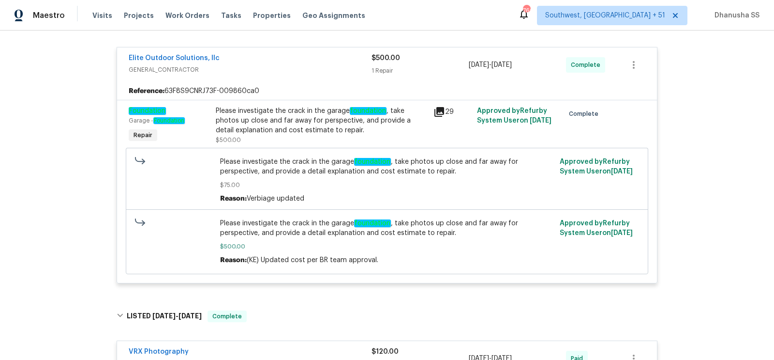
scroll to position [93, 0]
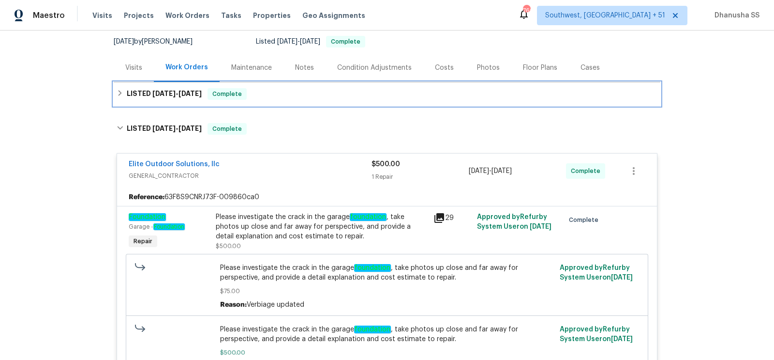
click at [289, 98] on div "LISTED 8/26/25 - 8/29/25 Complete" at bounding box center [387, 94] width 541 height 12
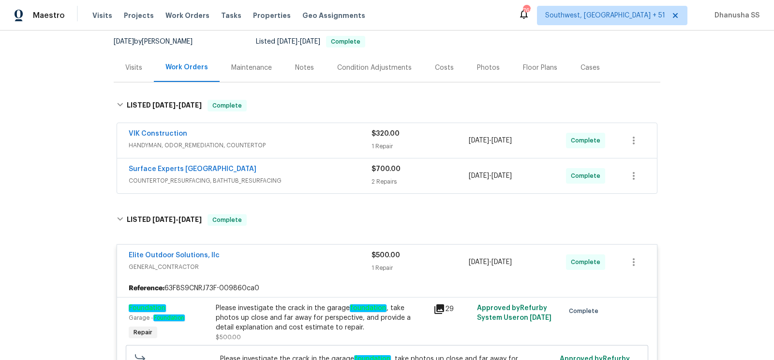
click at [305, 180] on span "COUNTERTOP_RESURFACING, BATHTUB_RESURFACING" at bounding box center [250, 181] width 243 height 10
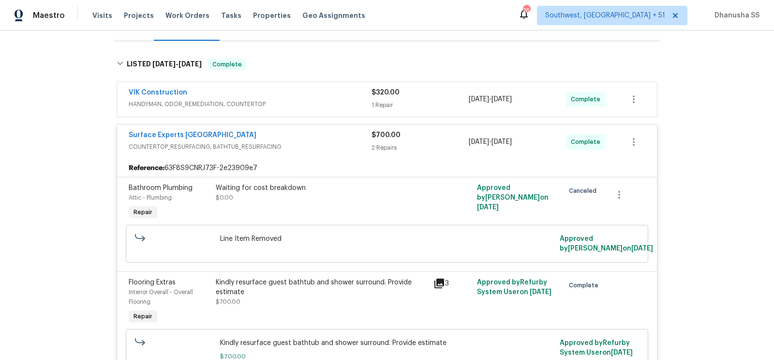
scroll to position [100, 0]
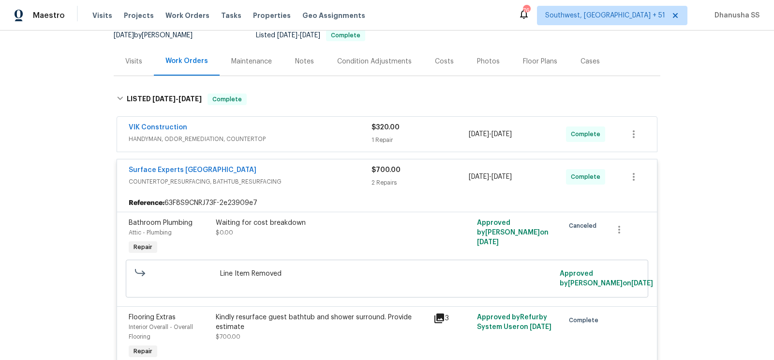
click at [321, 119] on div "VIK Construction HANDYMAN, ODOR_REMEDIATION, COUNTERTOP $320.00 1 Repair 8/27/2…" at bounding box center [387, 134] width 540 height 35
click at [331, 137] on span "HANDYMAN, ODOR_REMEDIATION, COUNTERTOP" at bounding box center [250, 139] width 243 height 10
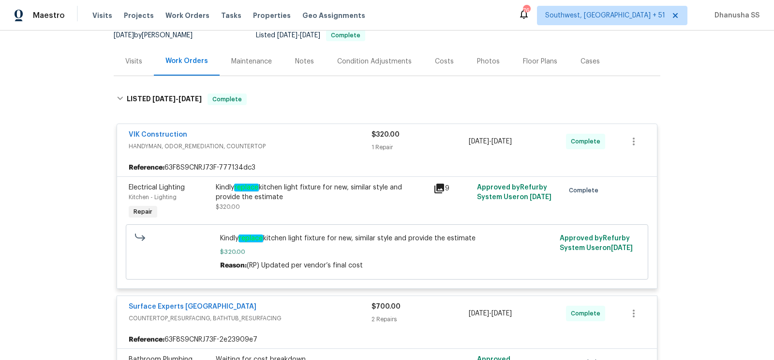
scroll to position [30, 0]
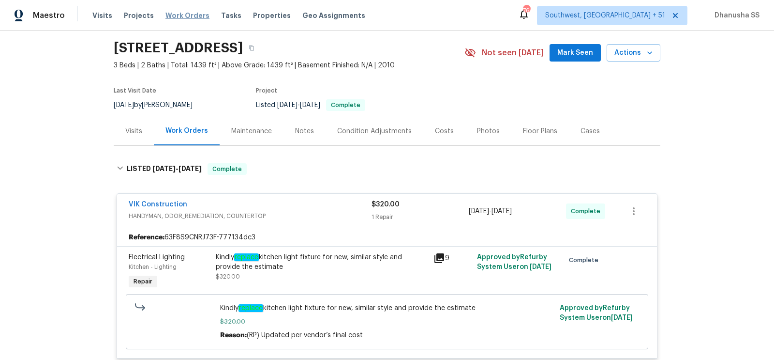
click at [180, 18] on span "Work Orders" at bounding box center [187, 16] width 44 height 10
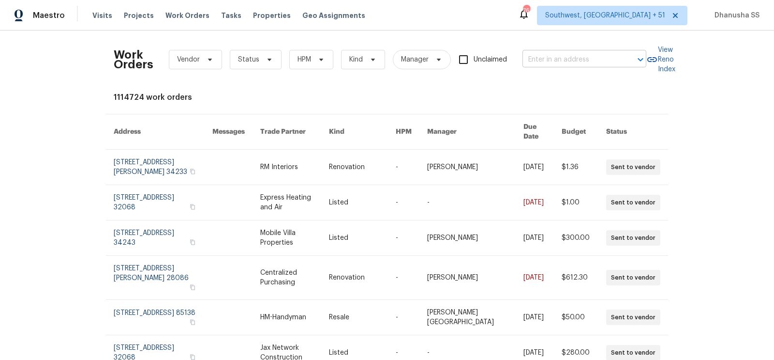
click at [549, 61] on input "text" at bounding box center [571, 59] width 97 height 15
paste input "260 Everett Rd, Parsippany, NJ 07054"
type input "260 Everett Rd, Parsippany, NJ 07054"
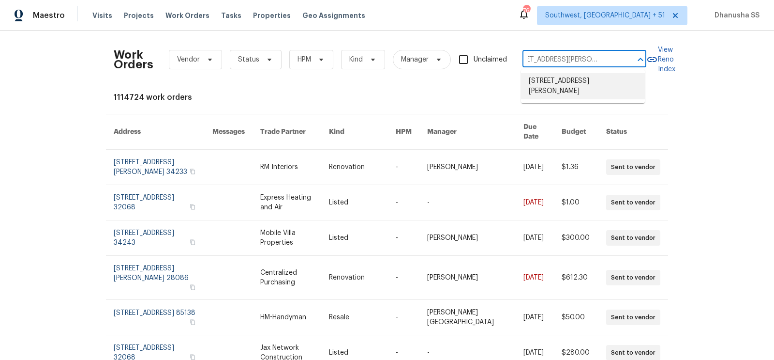
click at [552, 82] on li "260 Everett Rd, Parsippany, NJ 07054" at bounding box center [583, 86] width 124 height 26
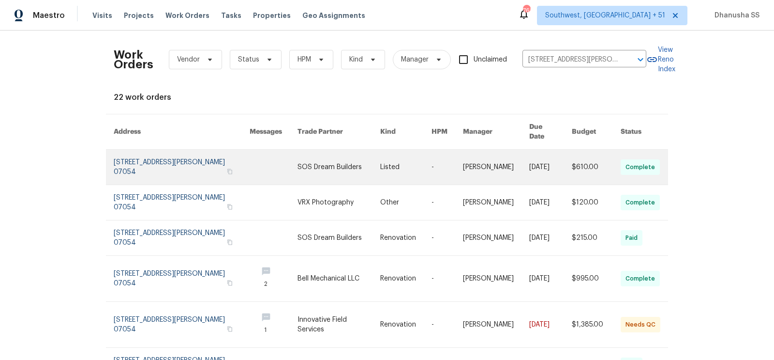
click at [406, 167] on link at bounding box center [405, 167] width 51 height 35
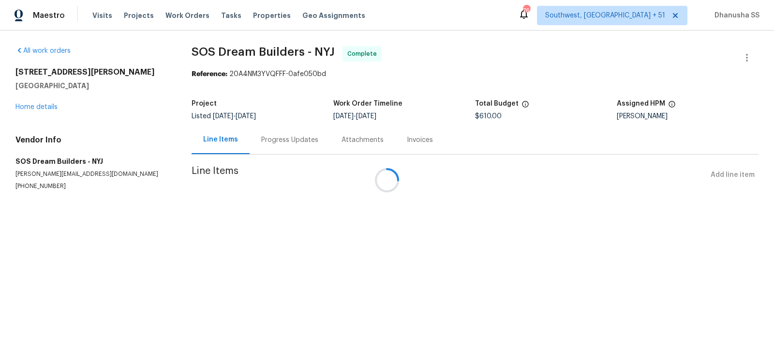
click at [51, 110] on div at bounding box center [387, 180] width 774 height 360
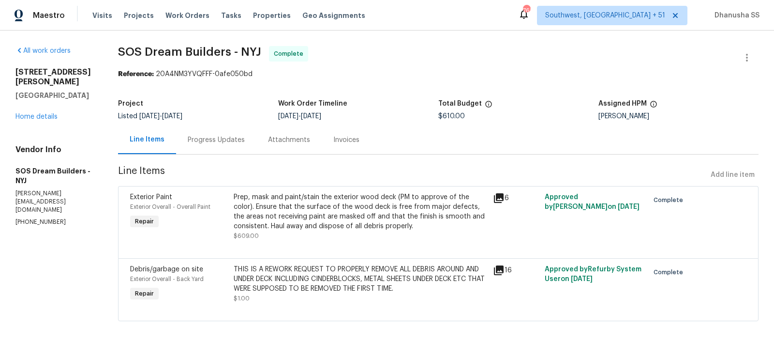
click at [51, 103] on div "260 Everett Rd Parsippany, NJ 07054 Home details" at bounding box center [54, 94] width 79 height 54
click at [51, 113] on link "Home details" at bounding box center [36, 116] width 42 height 7
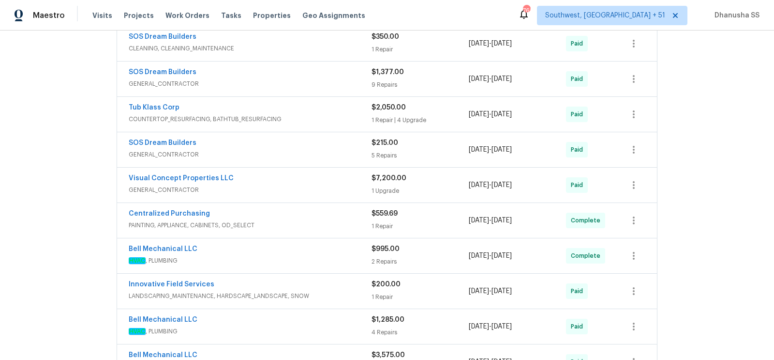
scroll to position [456, 0]
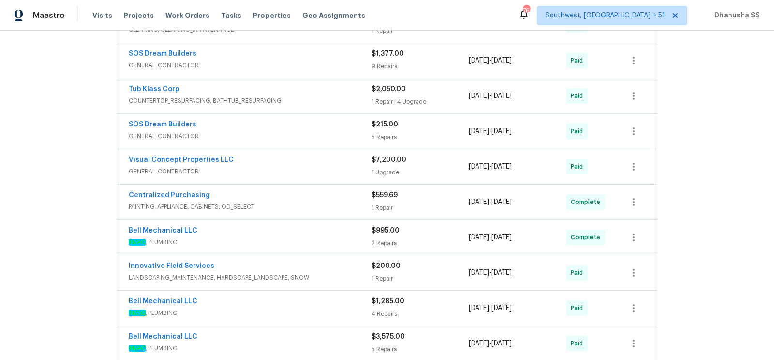
click at [337, 125] on div "SOS Dream Builders" at bounding box center [250, 126] width 243 height 12
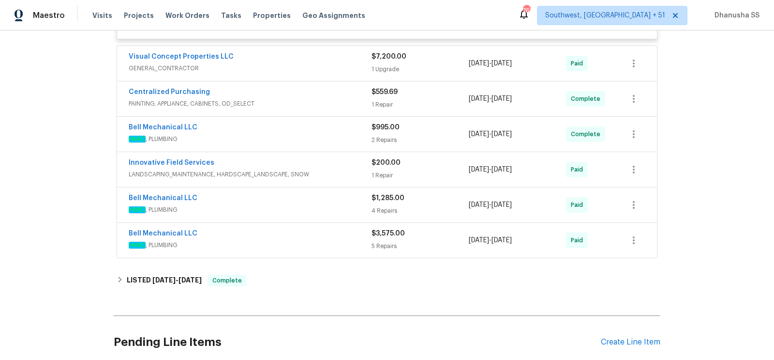
scroll to position [921, 0]
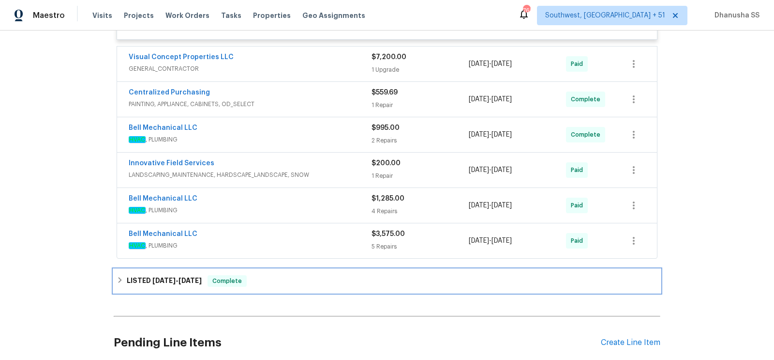
click at [277, 275] on div "LISTED 8/26/25 - 8/27/25 Complete" at bounding box center [387, 281] width 541 height 12
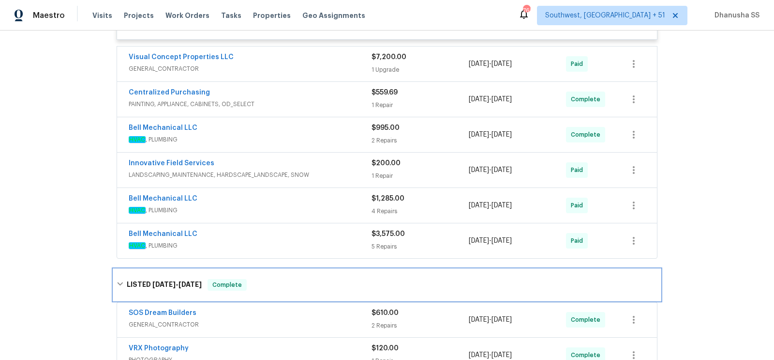
scroll to position [1077, 0]
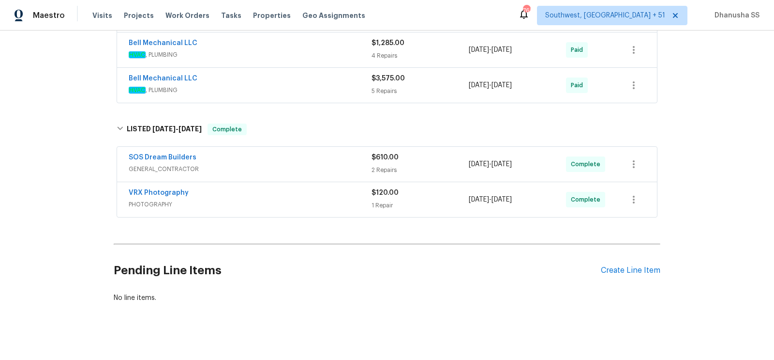
click at [321, 164] on span "GENERAL_CONTRACTOR" at bounding box center [250, 169] width 243 height 10
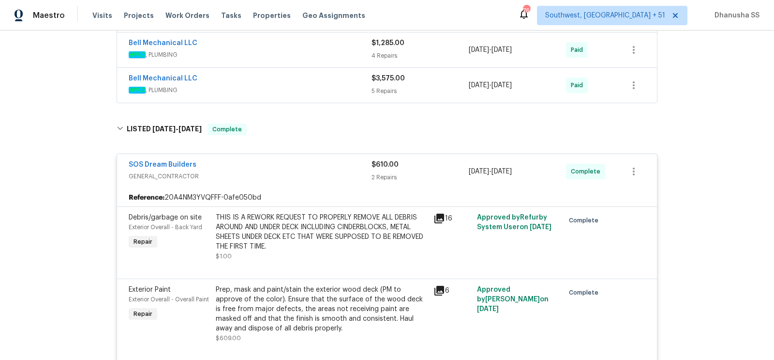
scroll to position [1262, 0]
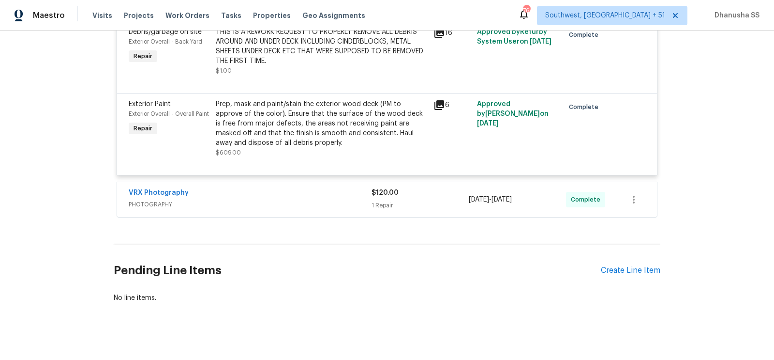
click at [335, 199] on span "PHOTOGRAPHY" at bounding box center [250, 204] width 243 height 10
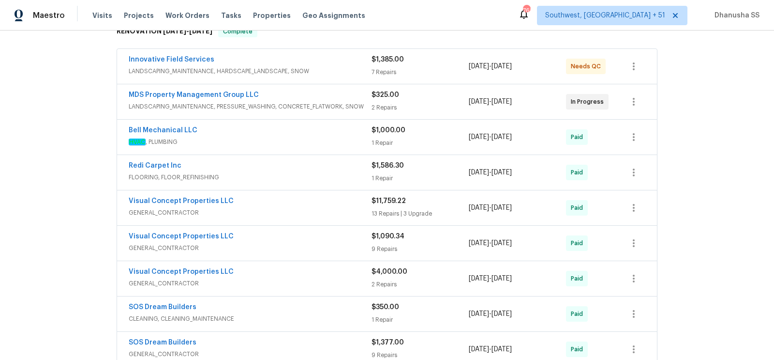
scroll to position [160, 0]
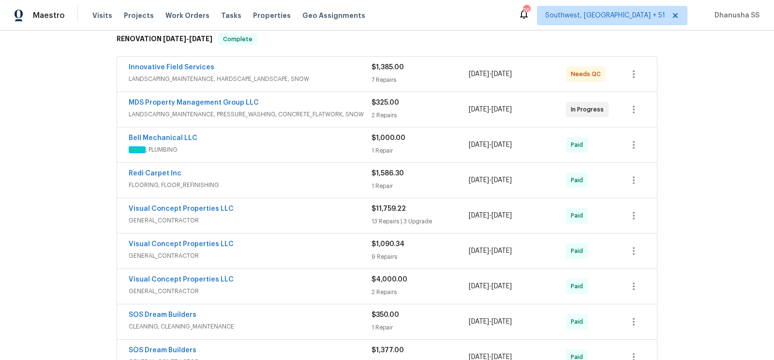
click at [340, 69] on div "Innovative Field Services" at bounding box center [250, 68] width 243 height 12
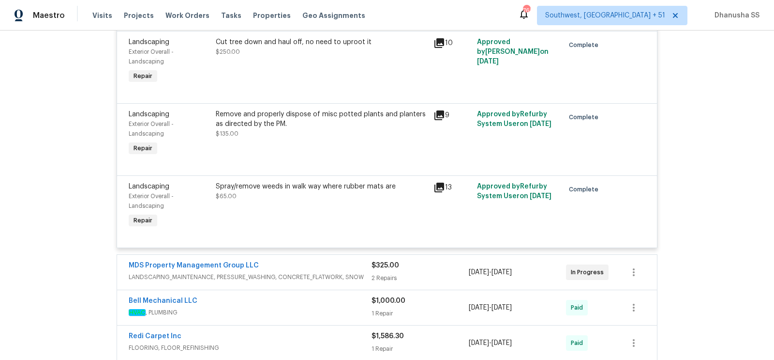
scroll to position [727, 0]
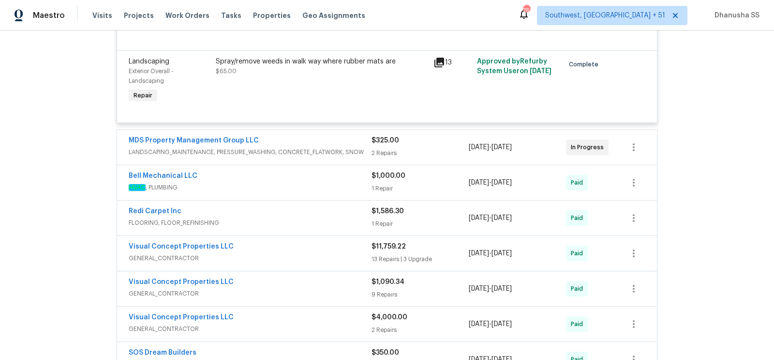
click at [346, 144] on div "MDS Property Management Group LLC" at bounding box center [250, 141] width 243 height 12
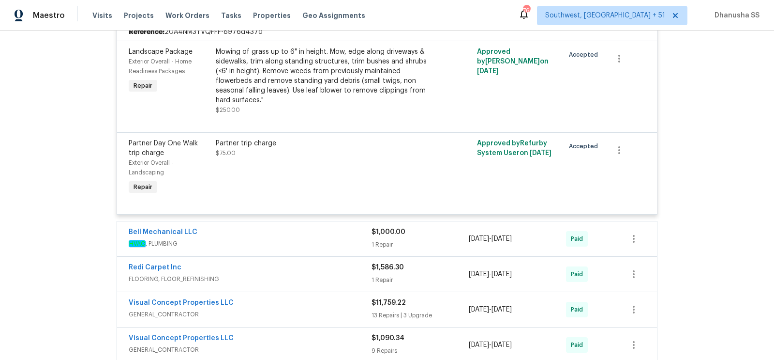
scroll to position [0, 0]
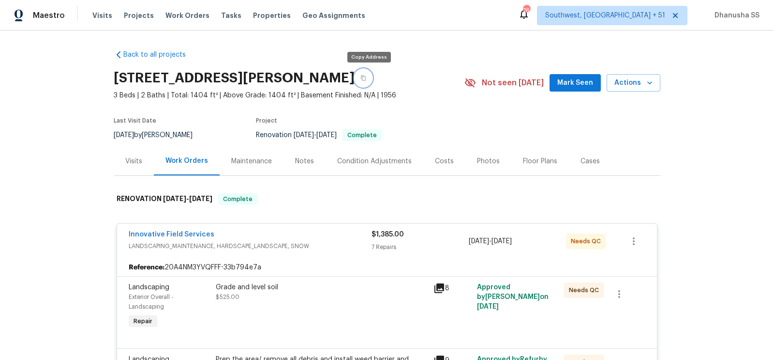
click at [366, 78] on icon "button" at bounding box center [363, 78] width 6 height 6
